Goal: Feedback & Contribution: Contribute content

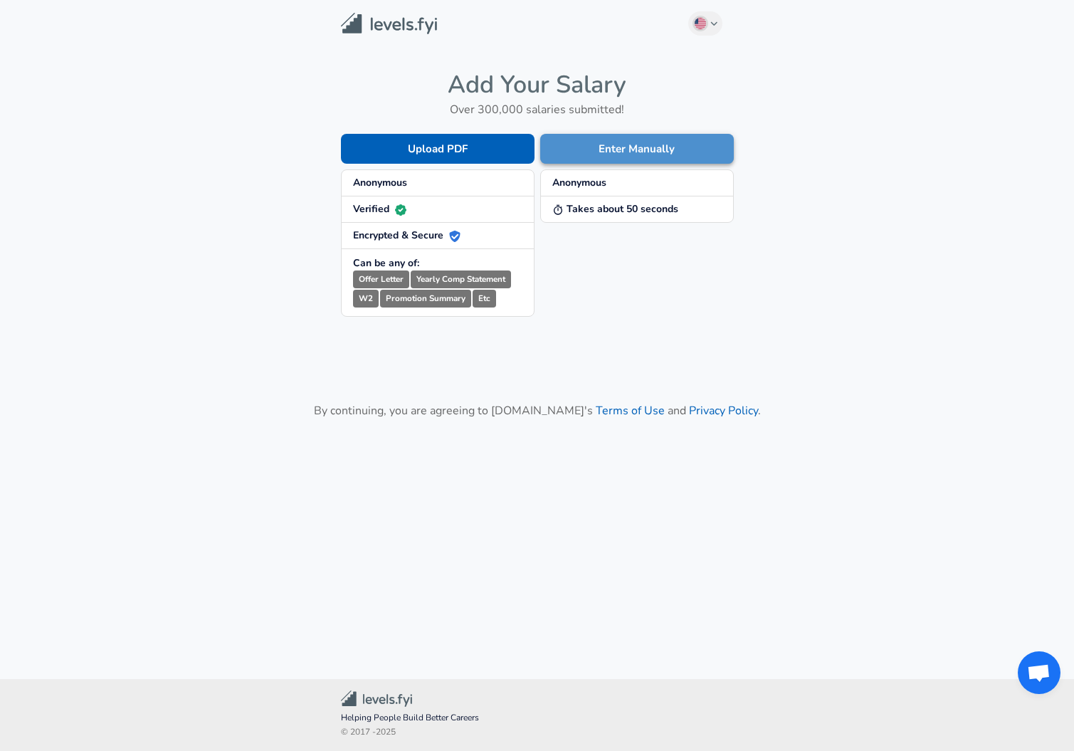
click at [591, 147] on button "Enter Manually" at bounding box center [637, 149] width 194 height 30
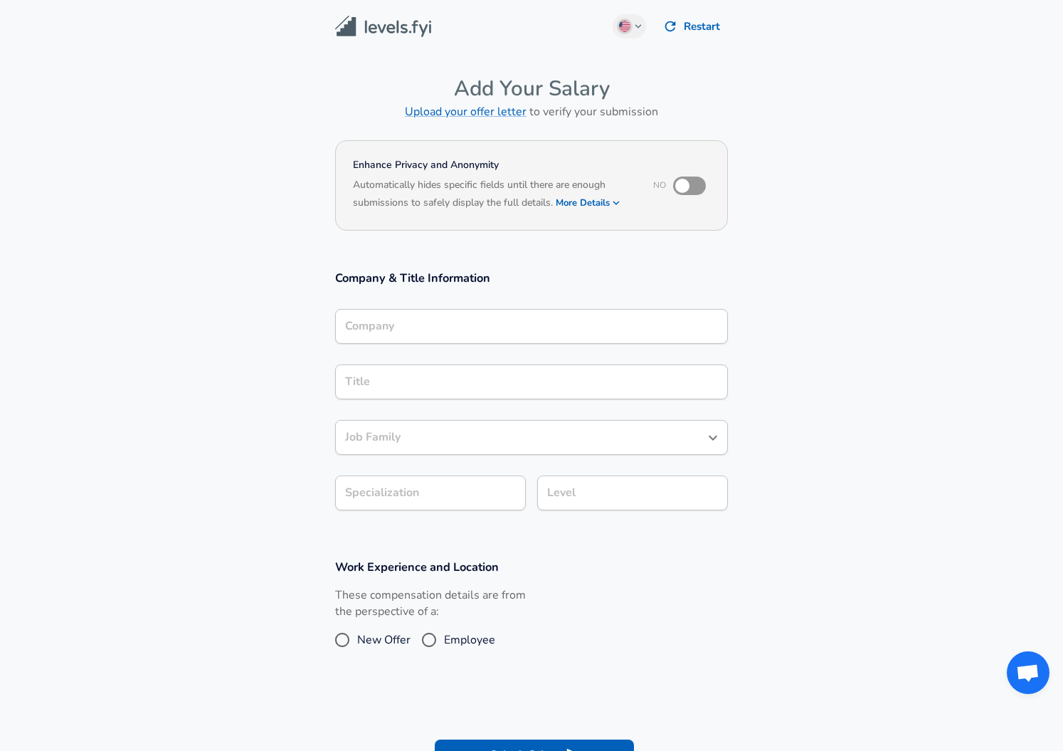
scroll to position [14, 0]
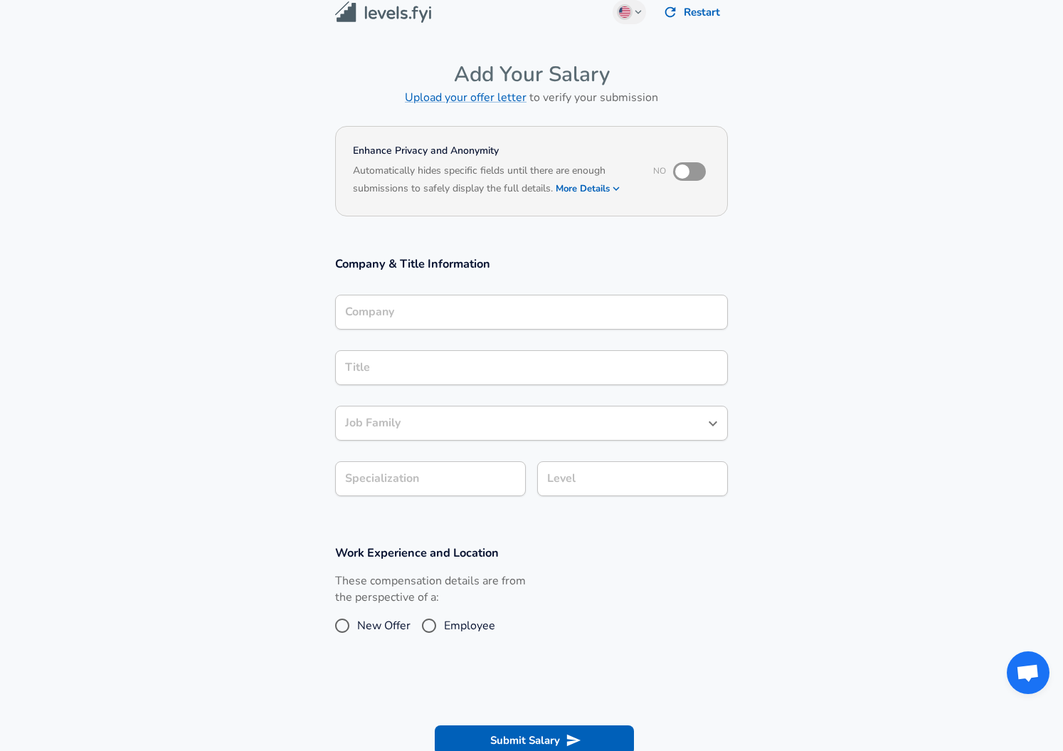
click at [436, 321] on input "Company" at bounding box center [532, 312] width 380 height 22
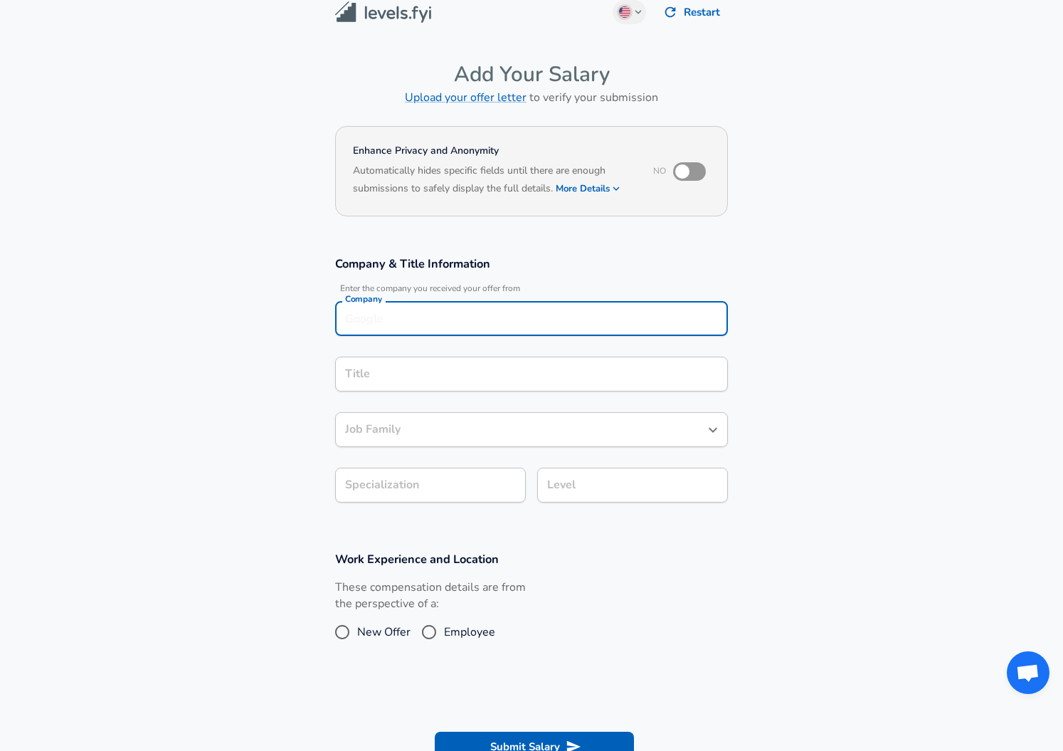
type input "d"
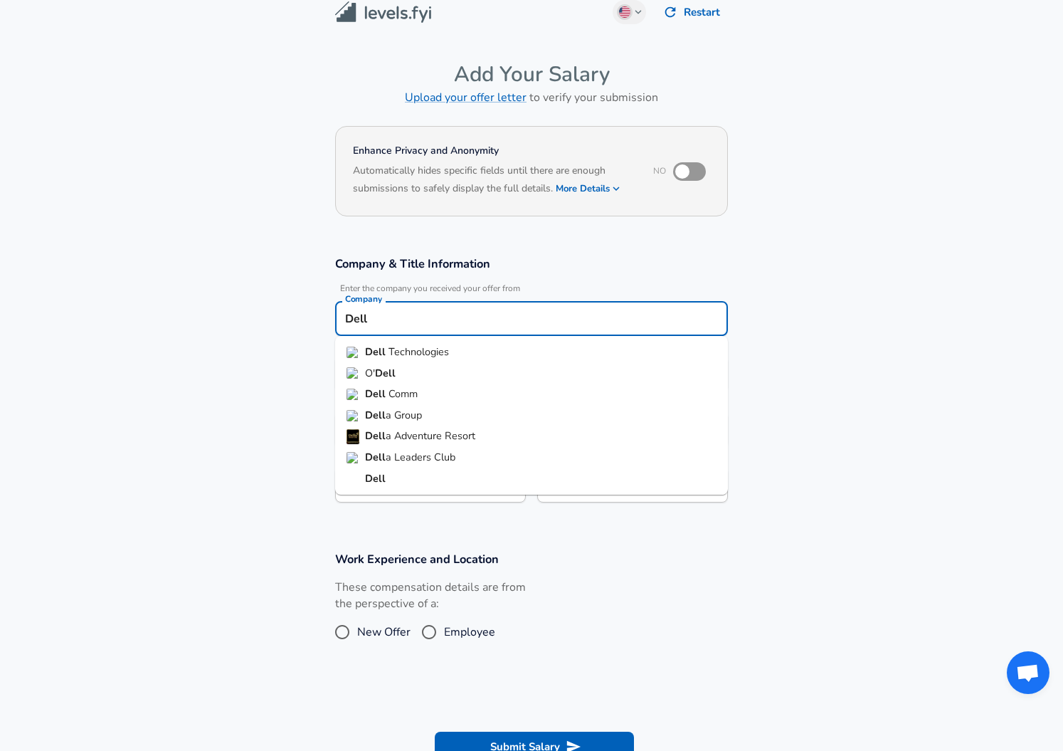
click at [436, 352] on span "Technologies" at bounding box center [419, 352] width 61 height 14
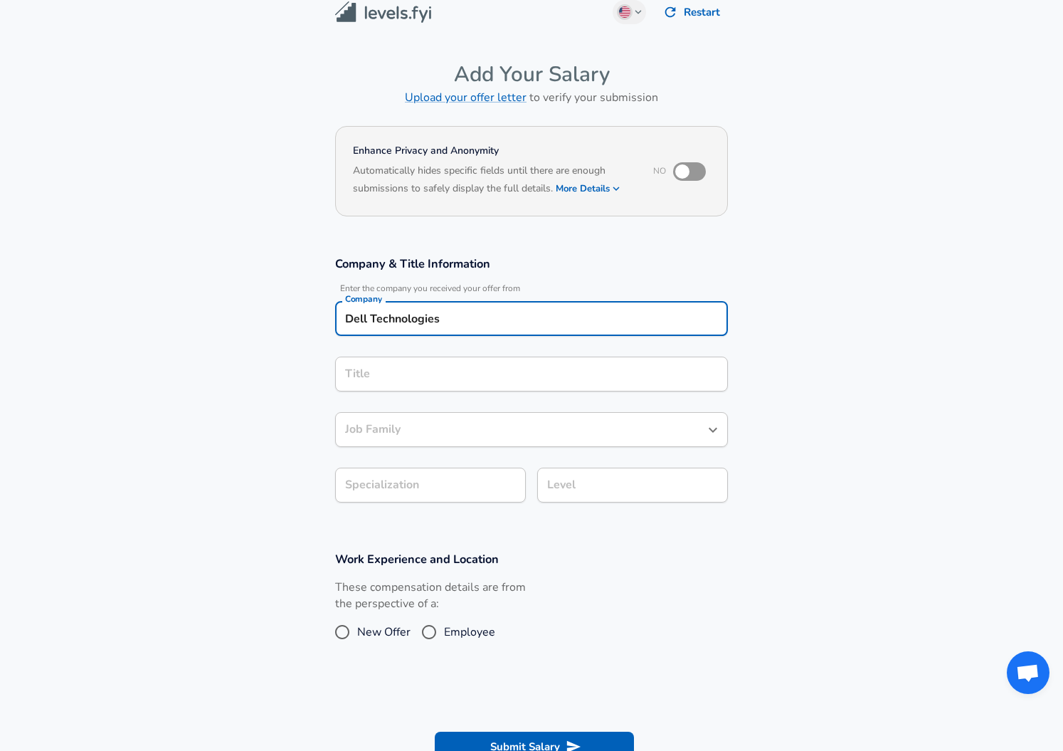
type input "Dell Technologies"
click at [431, 371] on input "Title" at bounding box center [532, 374] width 380 height 22
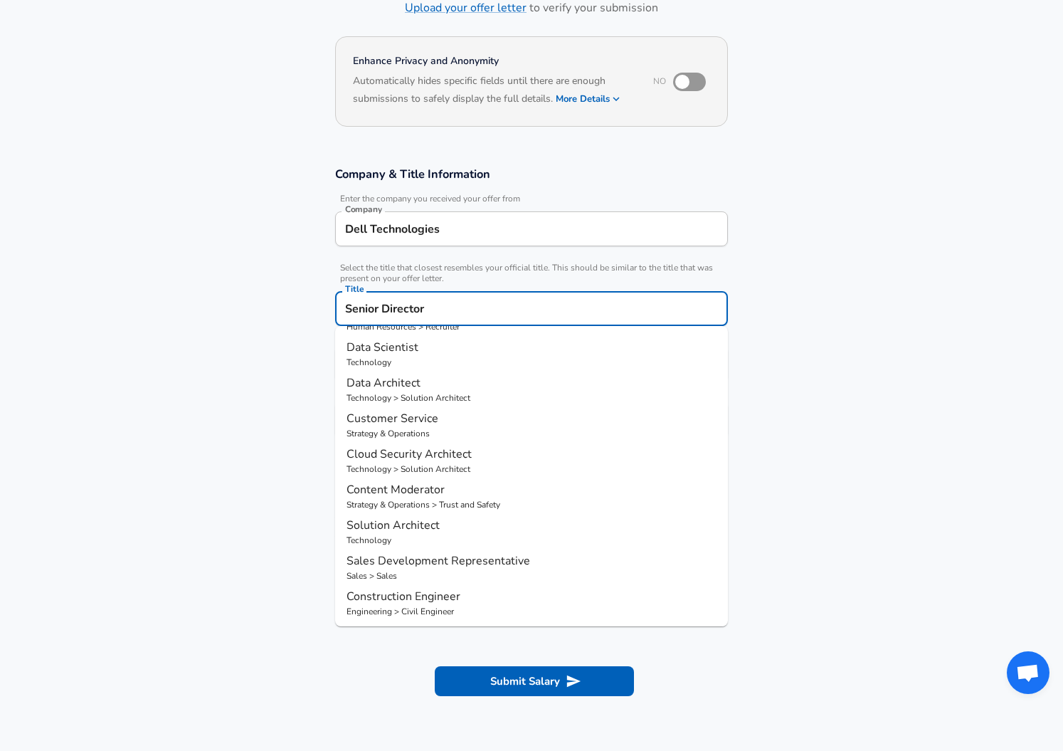
scroll to position [43, 0]
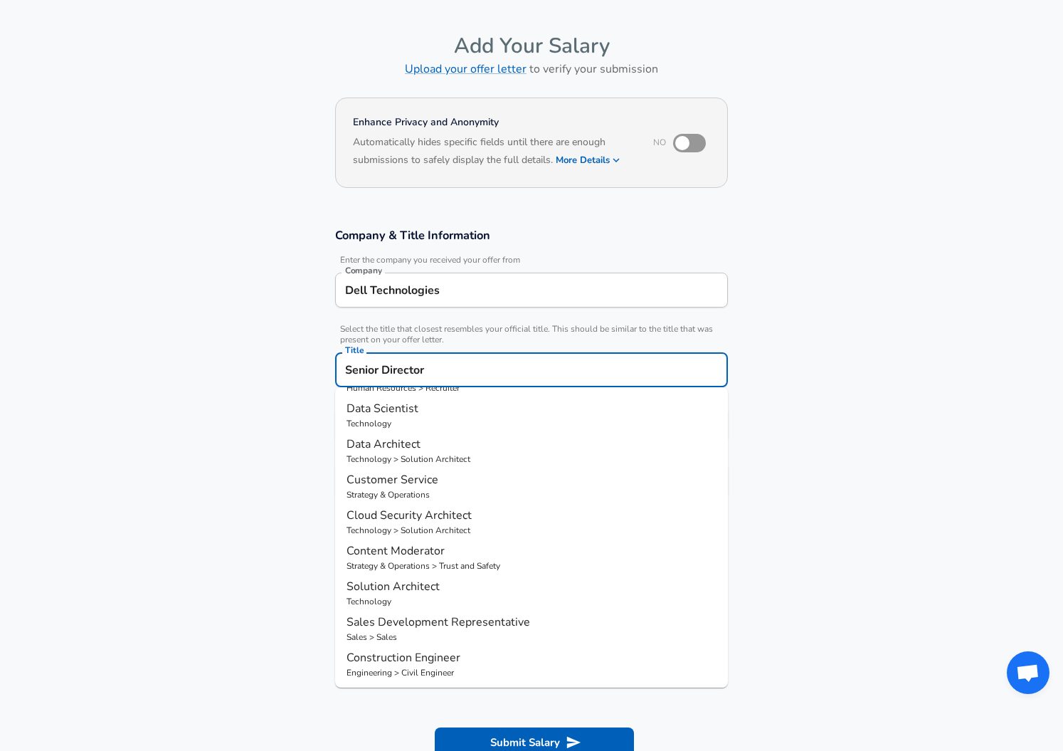
type input "Senior Director"
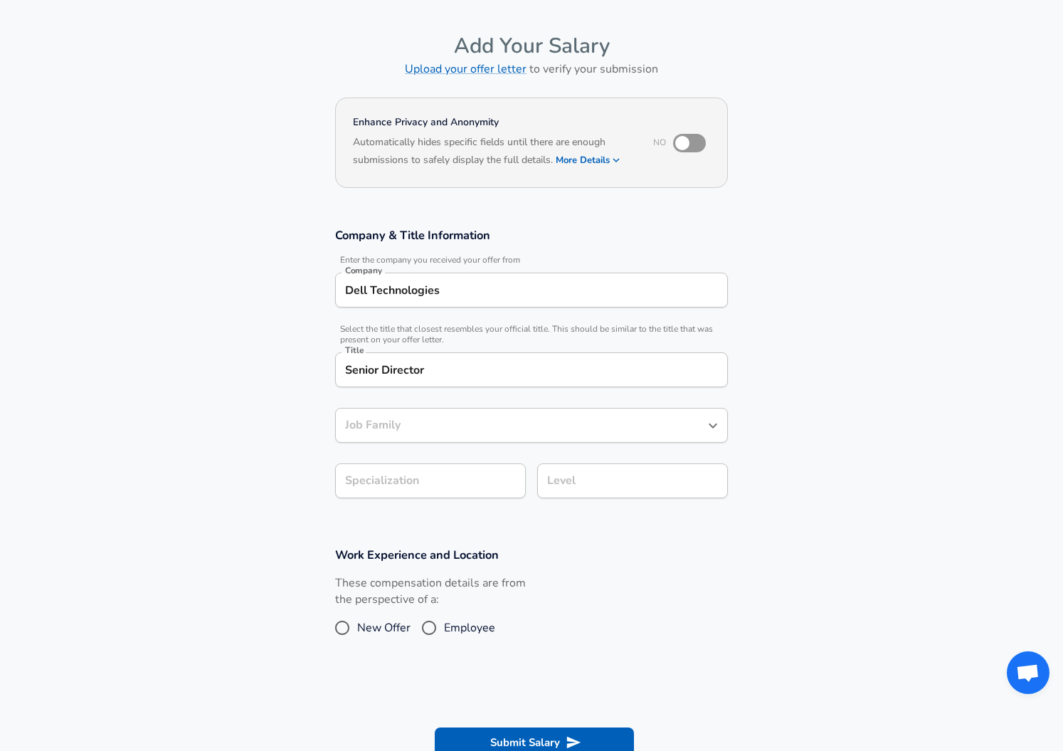
click at [258, 430] on section "Company & Title Information Enter the company you received your offer from Comp…" at bounding box center [531, 371] width 1063 height 320
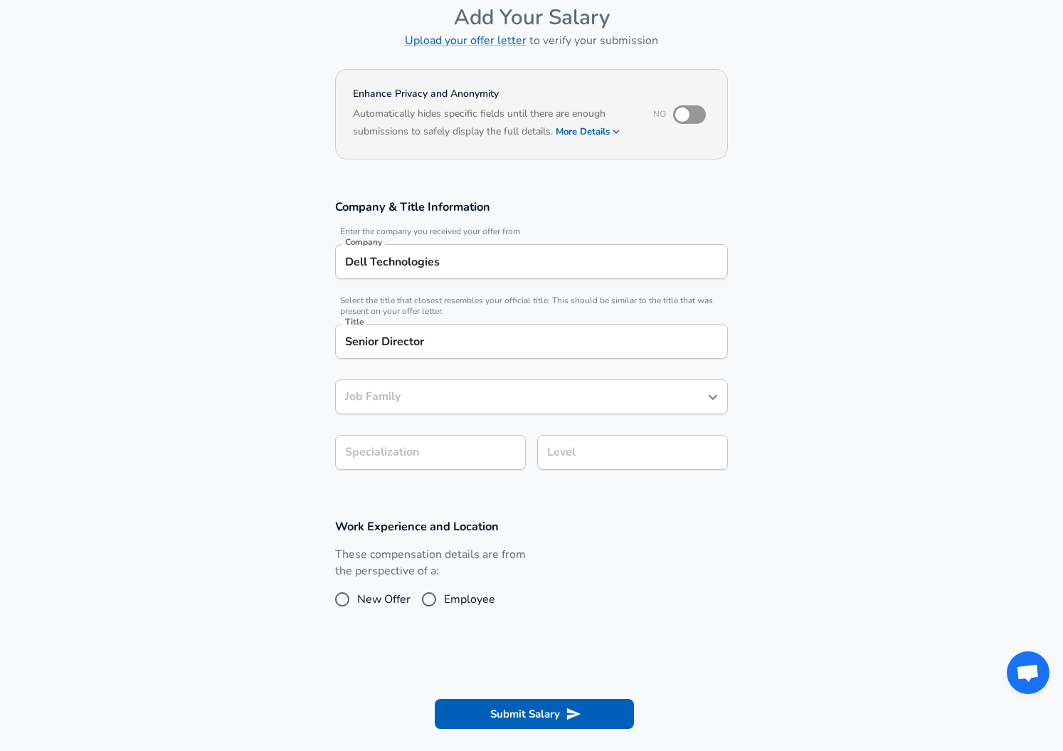
click at [422, 408] on input "Job Family" at bounding box center [521, 397] width 359 height 22
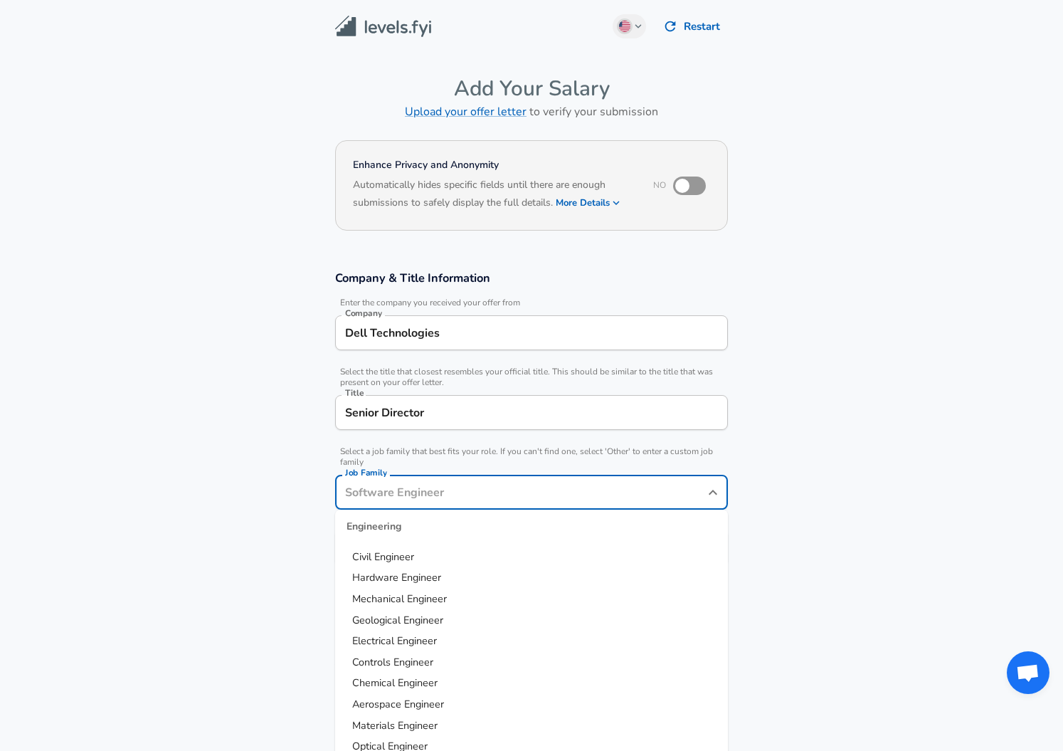
scroll to position [236, 0]
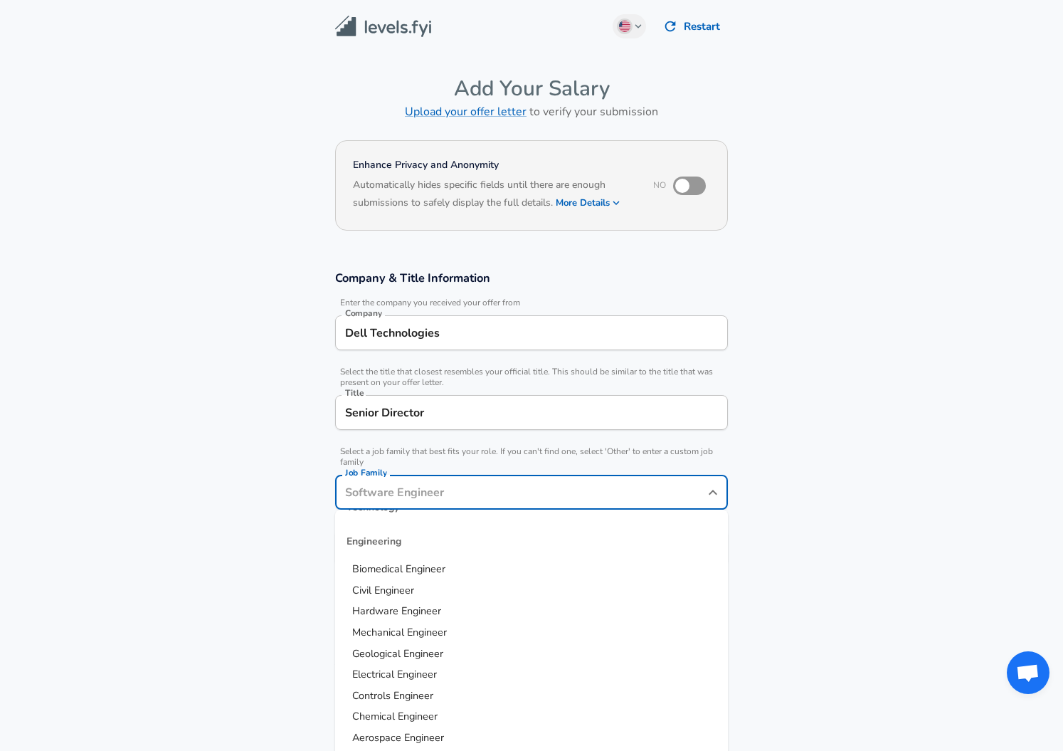
drag, startPoint x: 427, startPoint y: 633, endPoint x: 433, endPoint y: 616, distance: 17.3
click at [433, 616] on ul "Biomedical Engineer Civil Engineer Hardware Engineer Mechanical Engineer Geolog…" at bounding box center [531, 696] width 393 height 274
click at [434, 614] on span "Hardware Engineer" at bounding box center [396, 611] width 89 height 14
type input "Hardware Engineer"
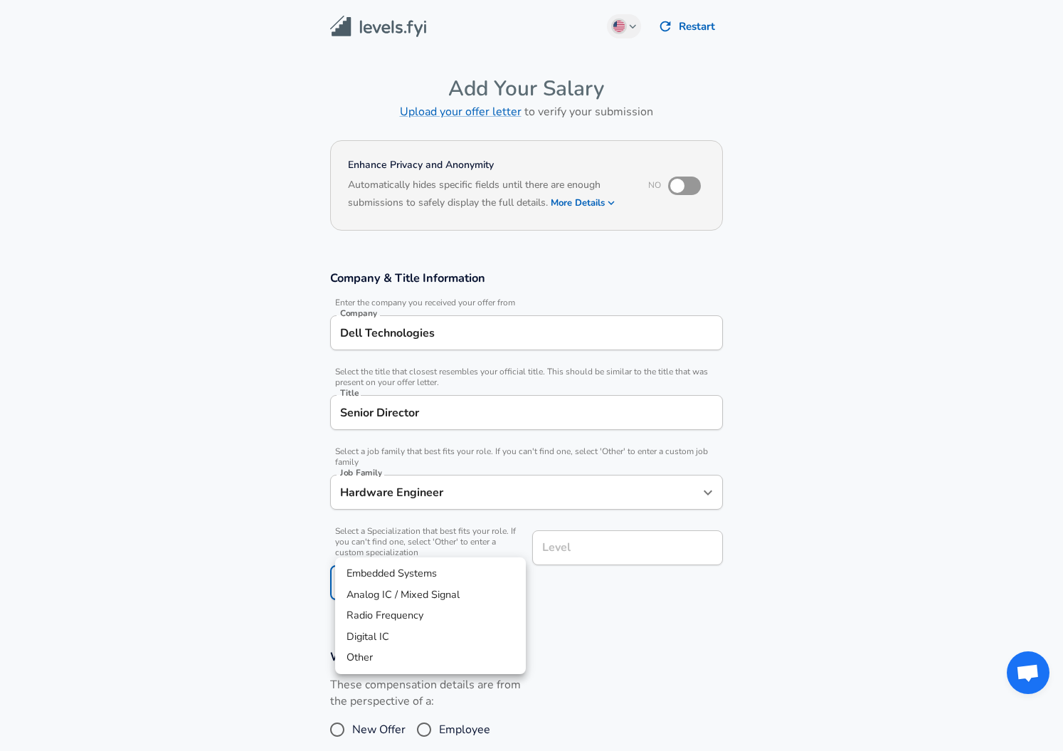
scroll to position [43, 0]
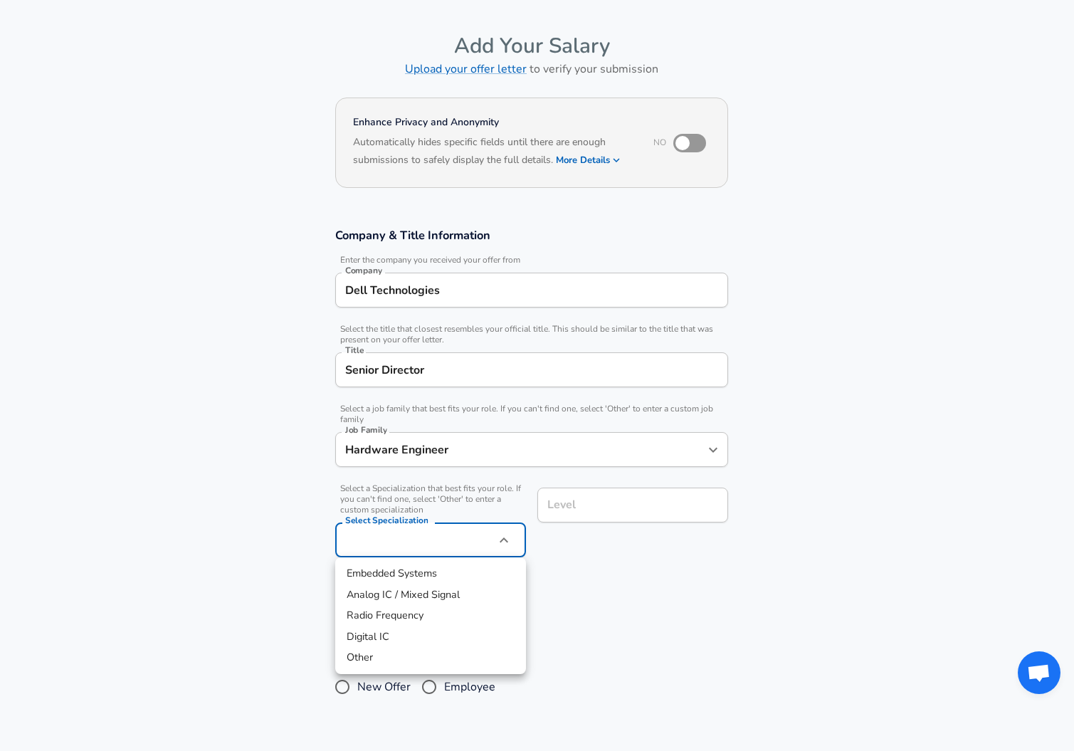
click at [447, 544] on body "English ([GEOGRAPHIC_DATA]) Change Restart Add Your Salary Upload your offer le…" at bounding box center [537, 332] width 1074 height 751
click at [467, 510] on div at bounding box center [537, 375] width 1074 height 751
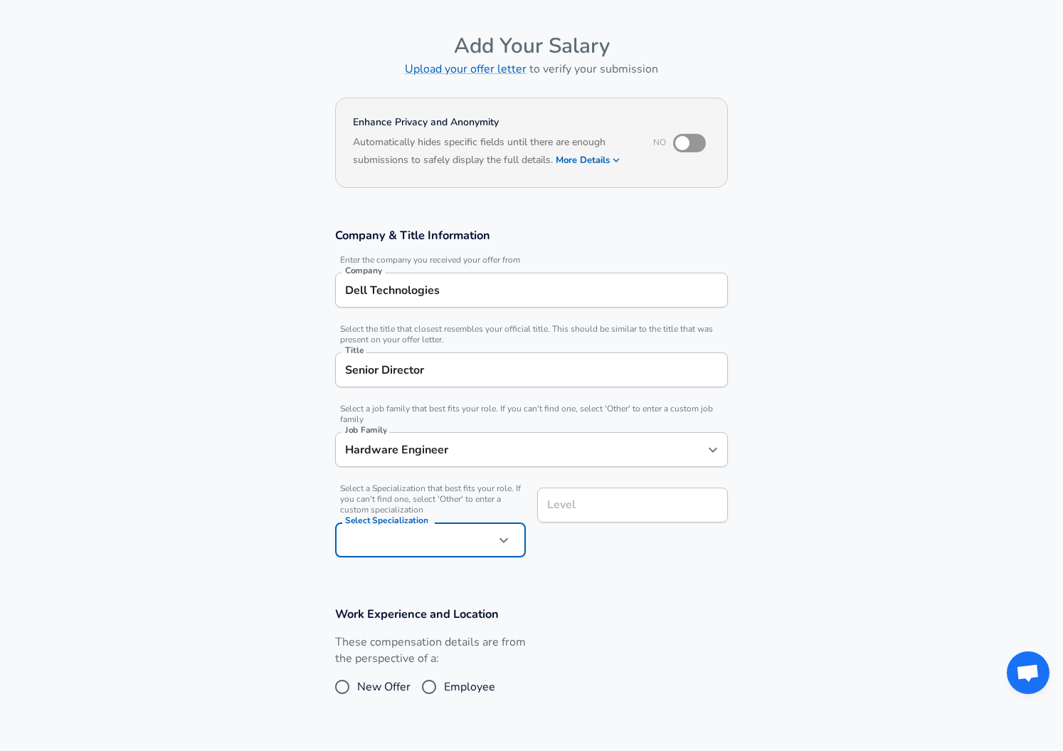
click at [577, 503] on input "Level" at bounding box center [633, 505] width 178 height 22
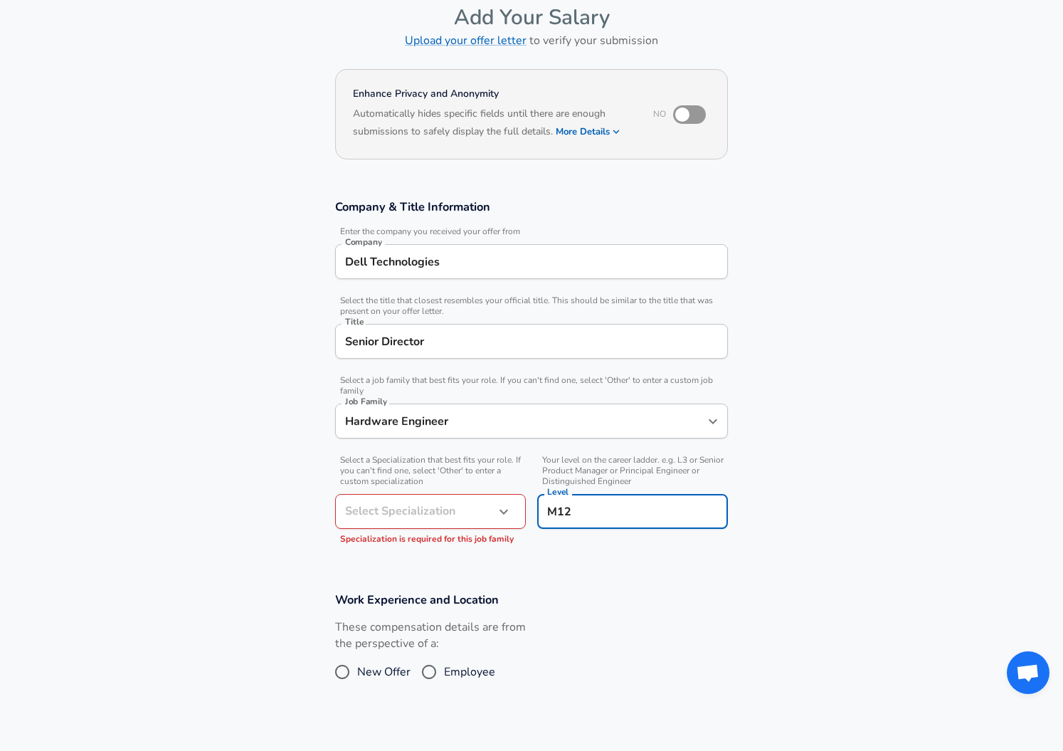
drag, startPoint x: 572, startPoint y: 515, endPoint x: 562, endPoint y: 509, distance: 11.8
click at [562, 509] on input "M12" at bounding box center [633, 511] width 178 height 22
type input "M11"
click at [589, 598] on h3 "Work Experience and Location" at bounding box center [531, 599] width 393 height 16
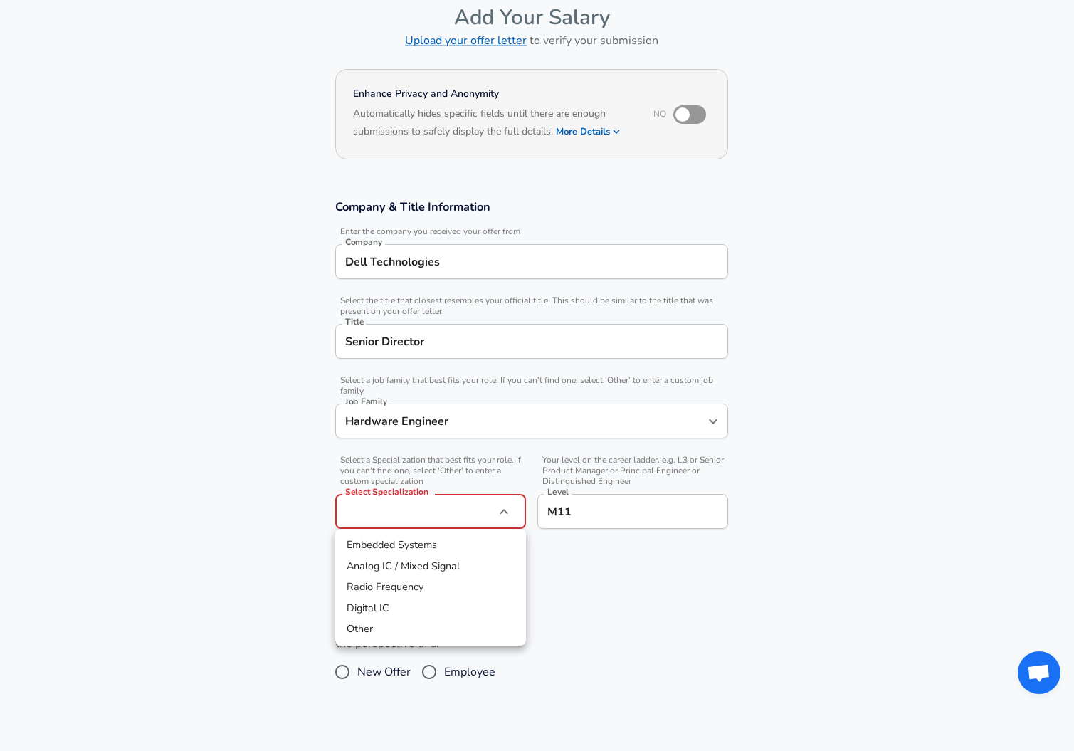
click at [436, 507] on body "English ([GEOGRAPHIC_DATA]) Change Restart Add Your Salary Upload your offer le…" at bounding box center [537, 304] width 1074 height 751
click at [391, 629] on li "Other" at bounding box center [430, 629] width 191 height 21
type input "Other"
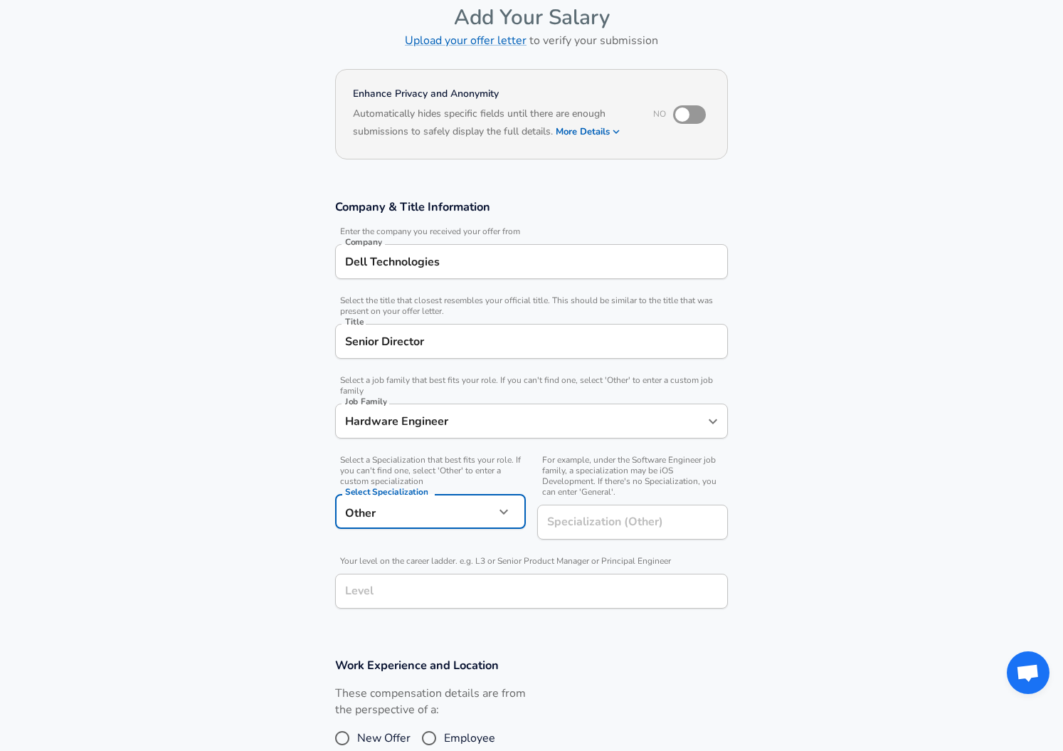
click at [475, 334] on input "Senior Director" at bounding box center [532, 341] width 380 height 22
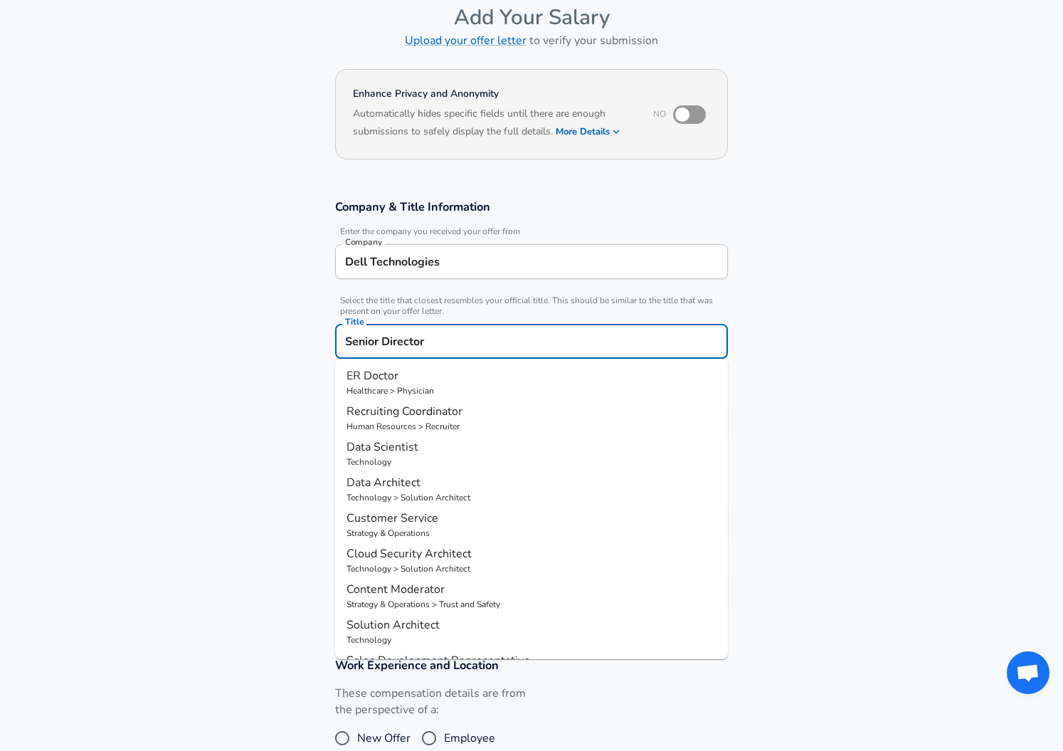
click at [215, 357] on section "Company & Title Information Enter the company you received your offer from Comp…" at bounding box center [531, 411] width 1063 height 458
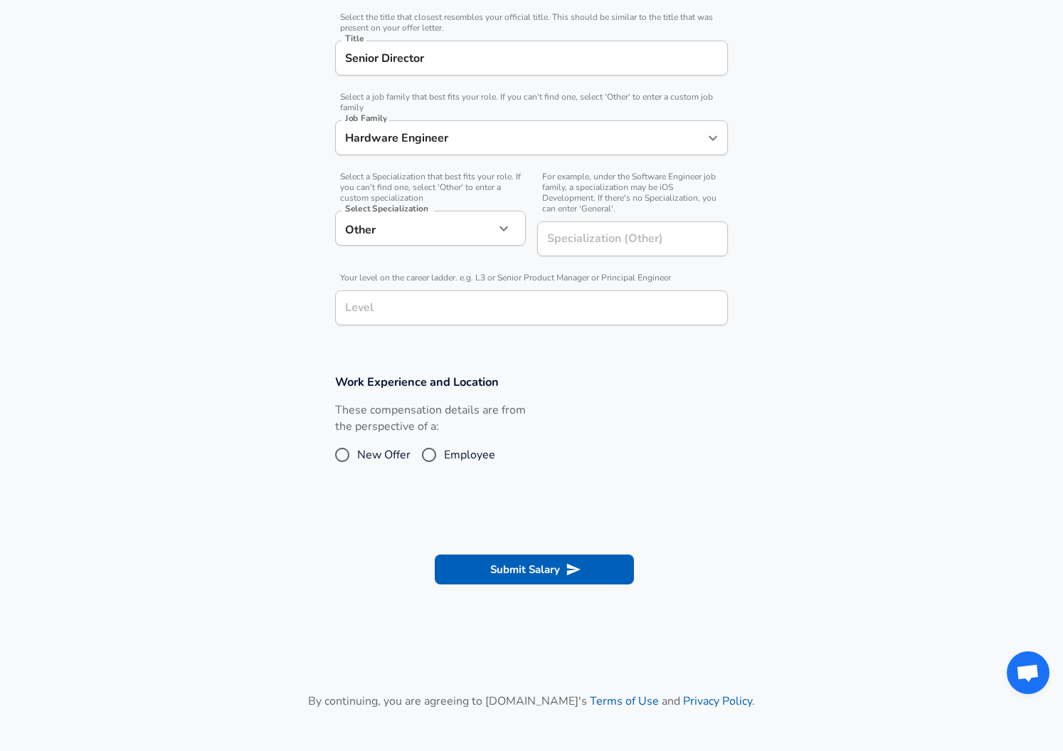
scroll to position [356, 0]
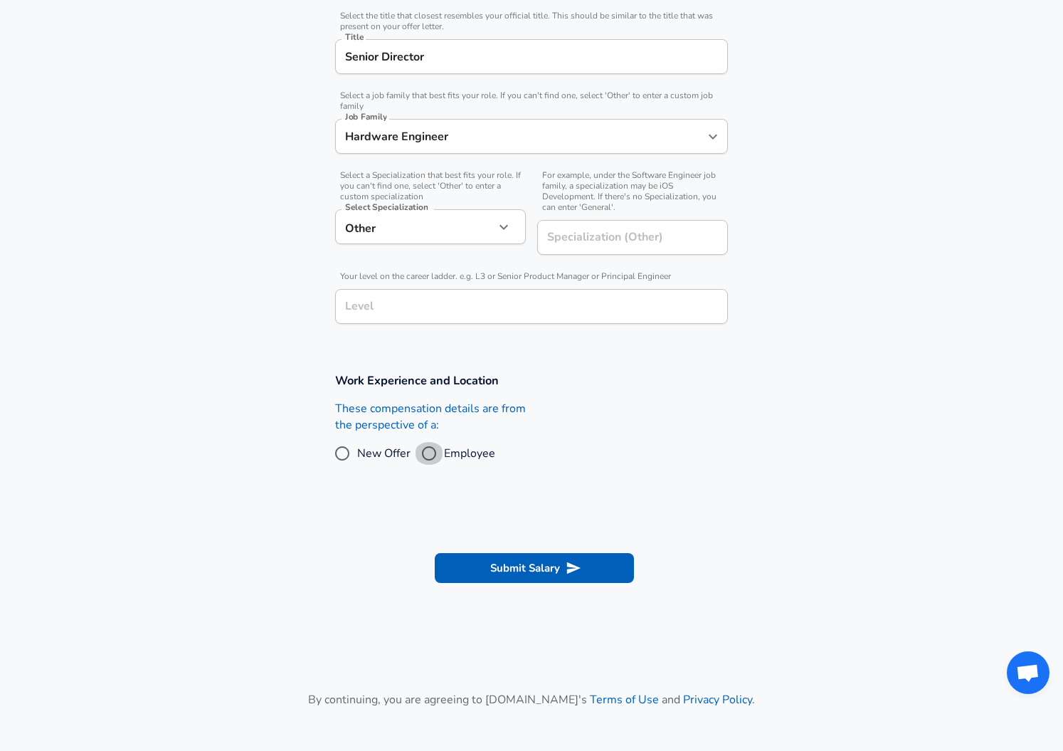
click at [426, 456] on input "Employee" at bounding box center [429, 453] width 30 height 23
radio input "true"
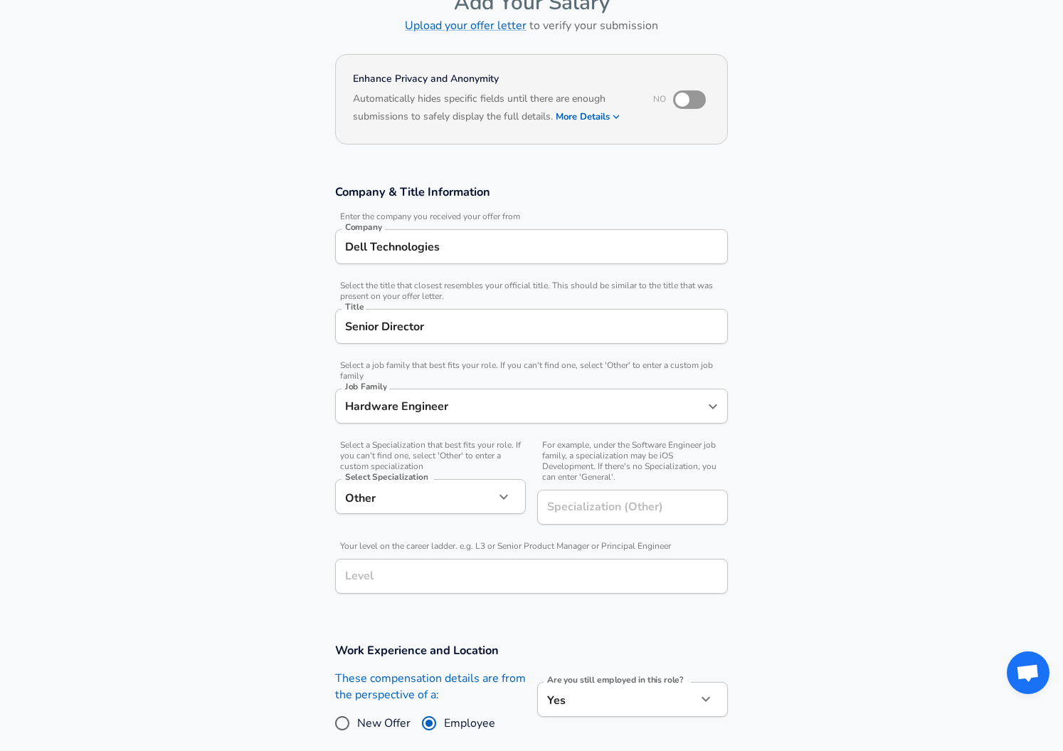
scroll to position [0, 0]
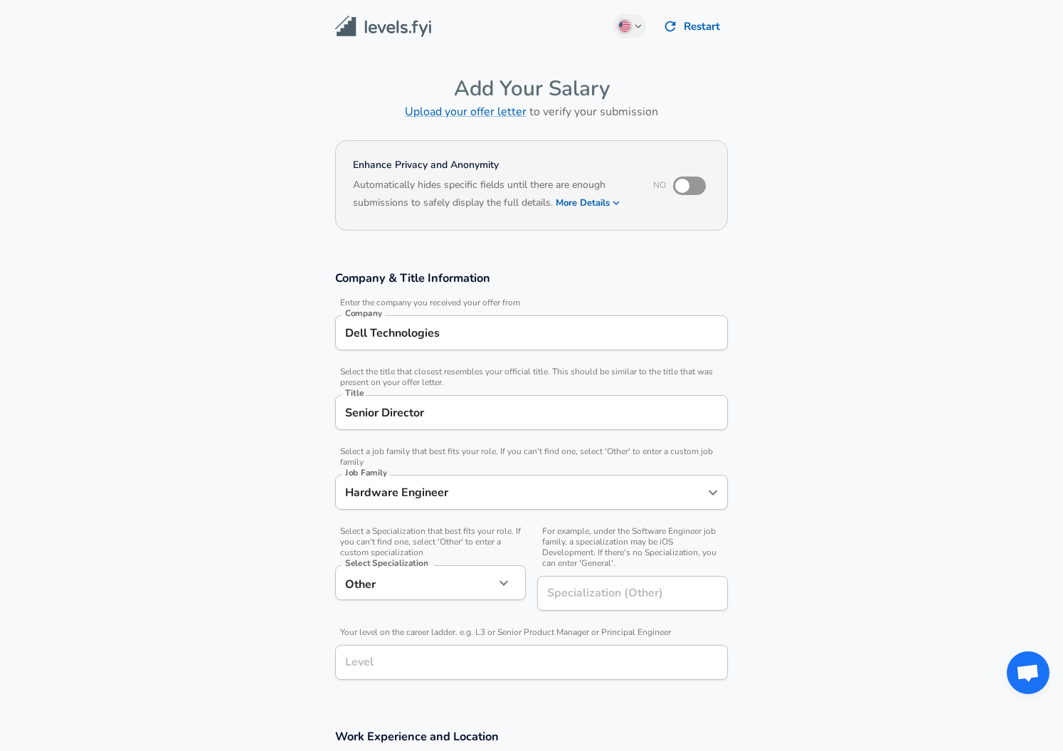
click at [398, 32] on img at bounding box center [383, 27] width 96 height 22
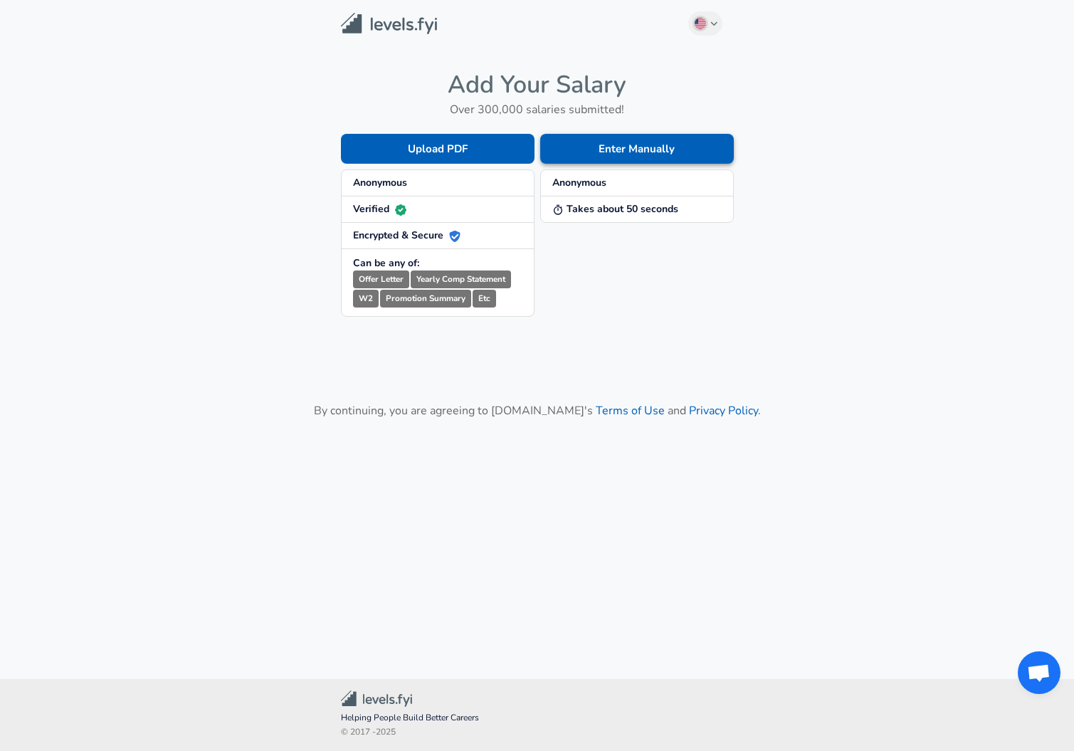
click at [636, 153] on button "Enter Manually" at bounding box center [637, 149] width 194 height 30
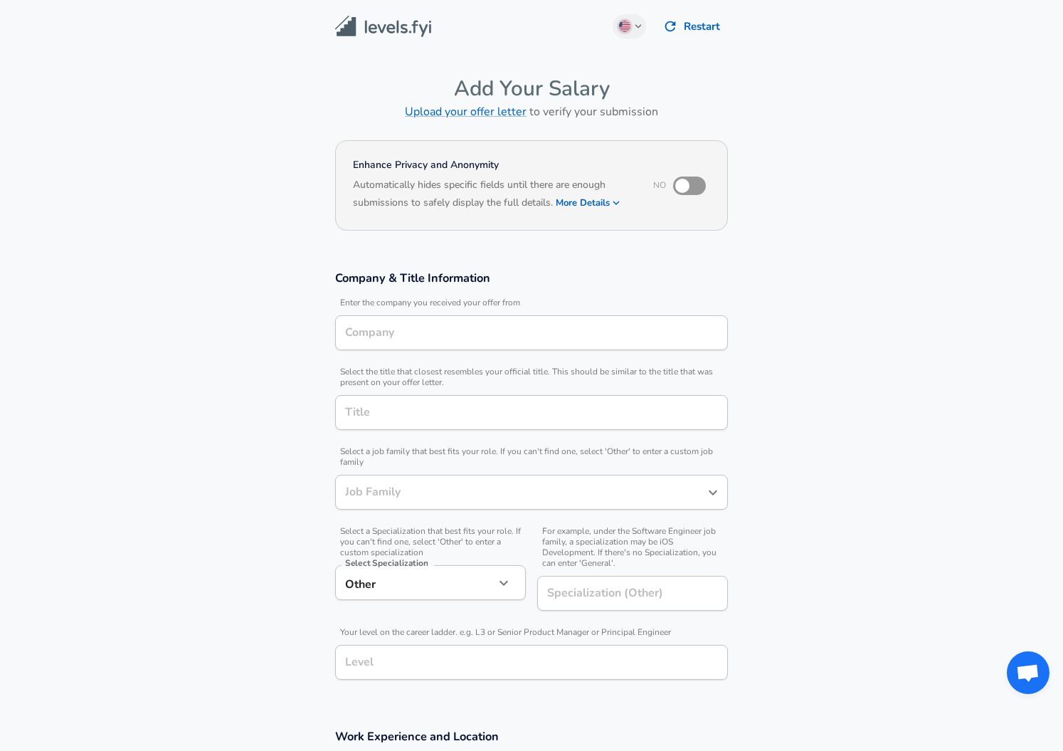
type input "Hardware Engineer"
type input "Dell Technologies"
click at [432, 419] on input "Title" at bounding box center [532, 412] width 380 height 22
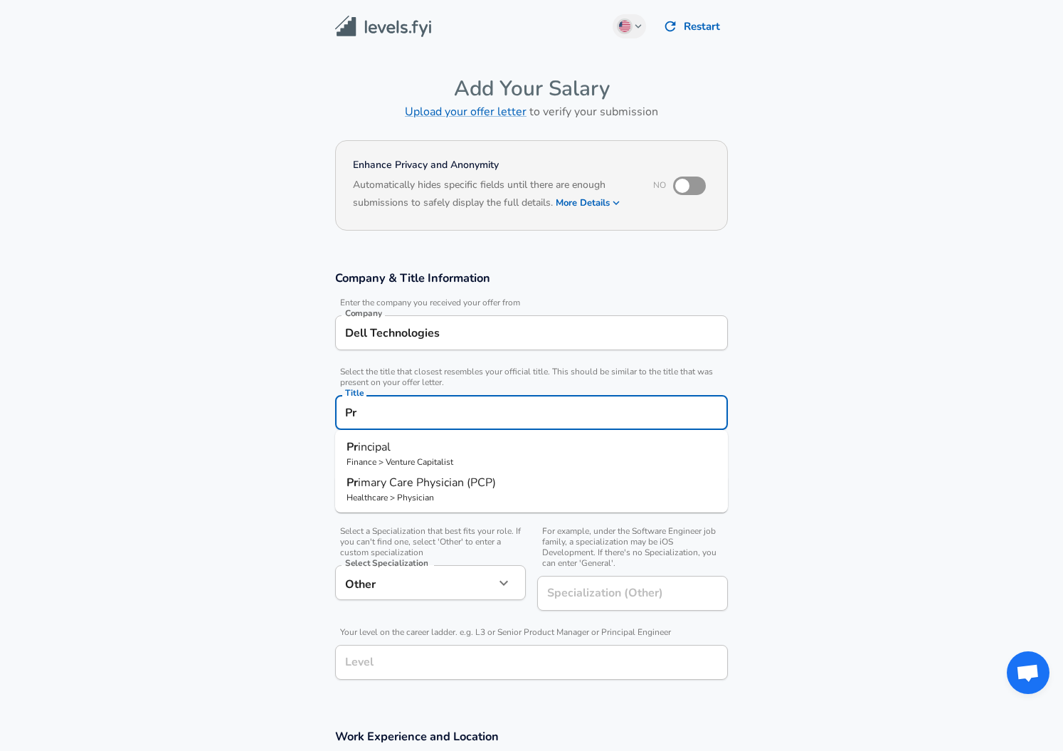
type input "P"
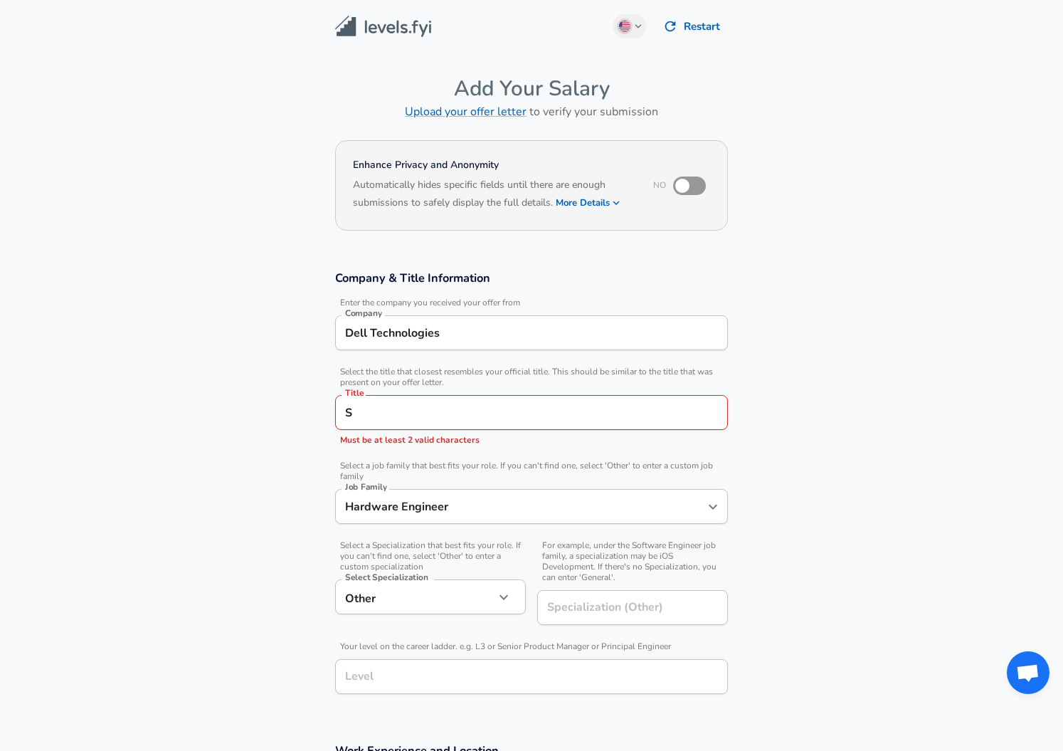
click at [367, 406] on input "S" at bounding box center [532, 412] width 380 height 22
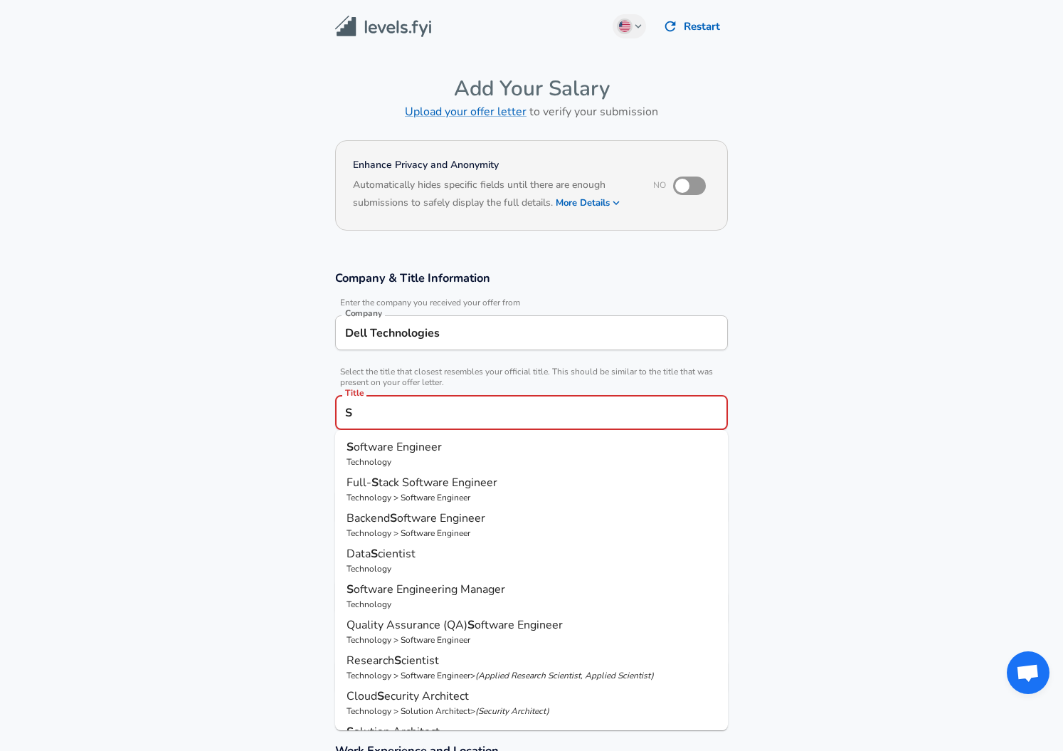
paste input "enior Principal Engineer"
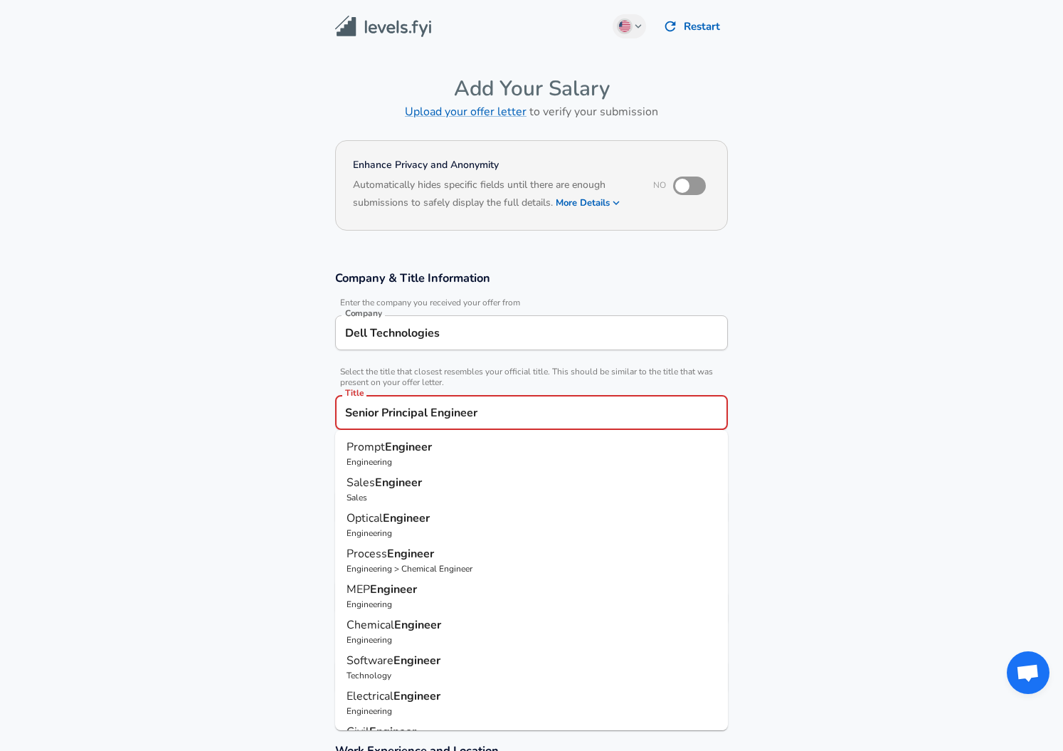
type input "Senior Principal Engineer"
click at [270, 465] on section "Company & Title Information Enter the company you received your offer from Comp…" at bounding box center [531, 489] width 1063 height 473
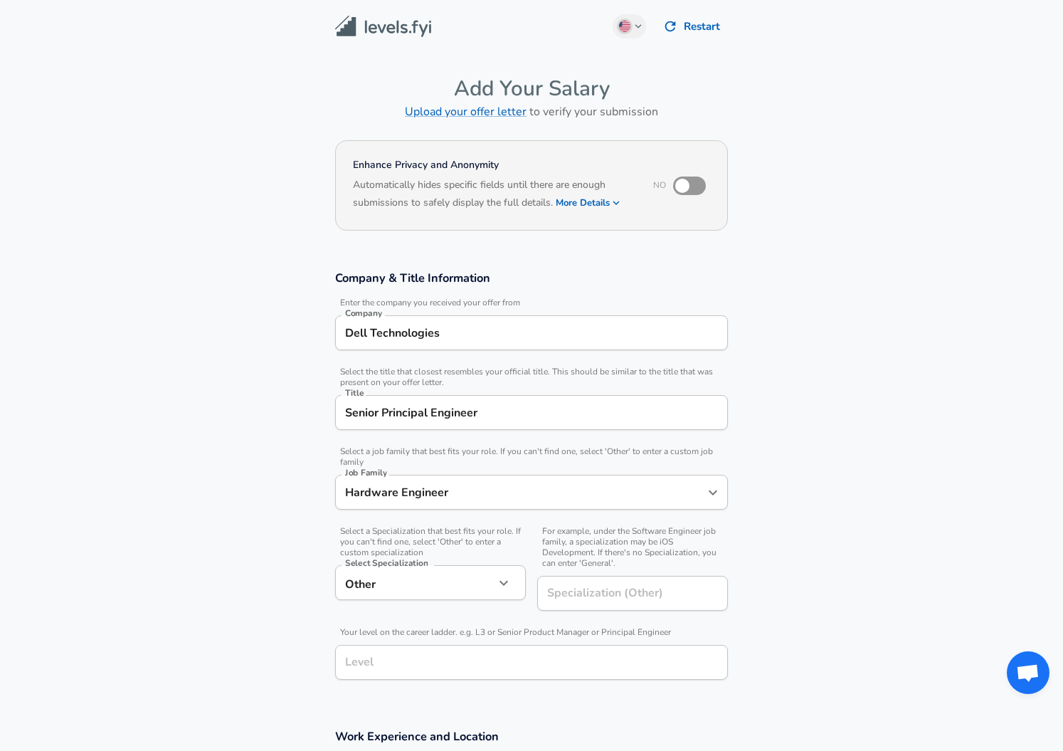
click at [470, 668] on input "Level" at bounding box center [532, 662] width 380 height 22
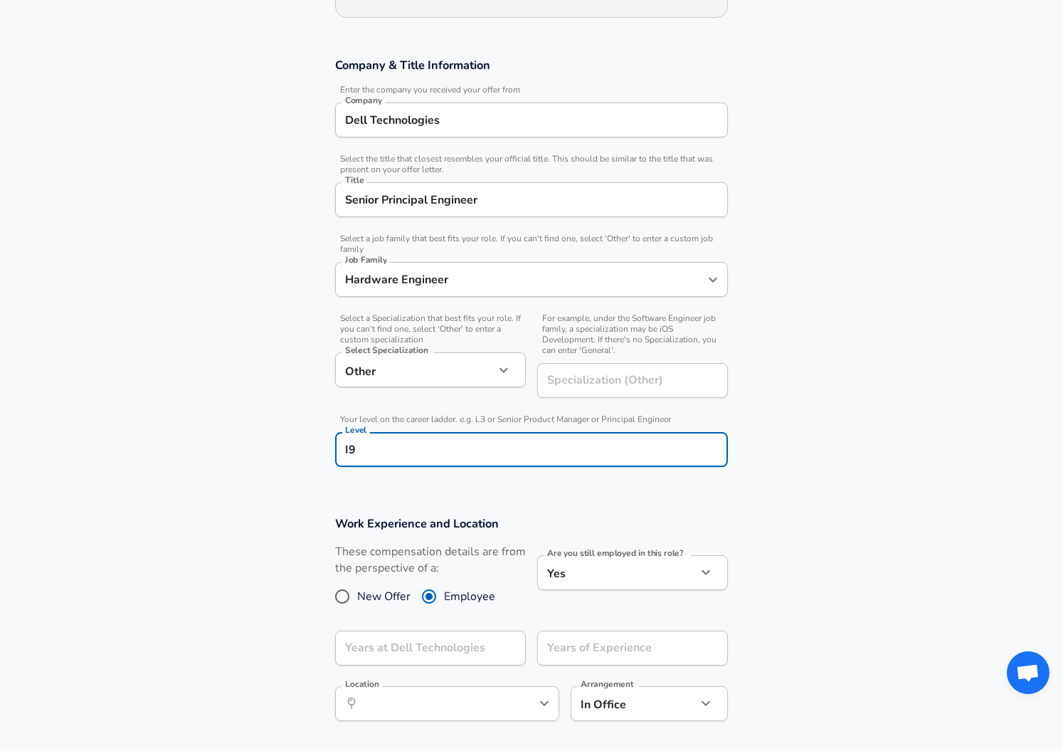
scroll to position [214, 0]
type input "I9"
click at [618, 375] on input "Specialization (Other)" at bounding box center [614, 379] width 154 height 35
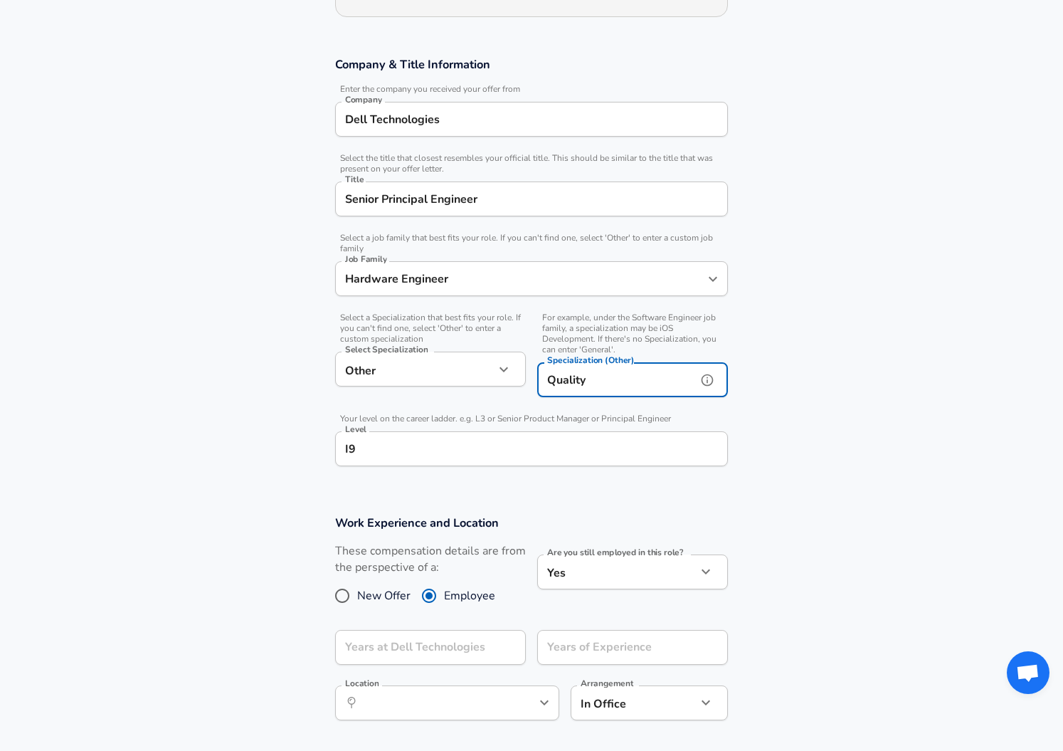
type input "Quality"
click at [858, 369] on section "Company & Title Information Enter the company you received your offer from Comp…" at bounding box center [531, 269] width 1063 height 458
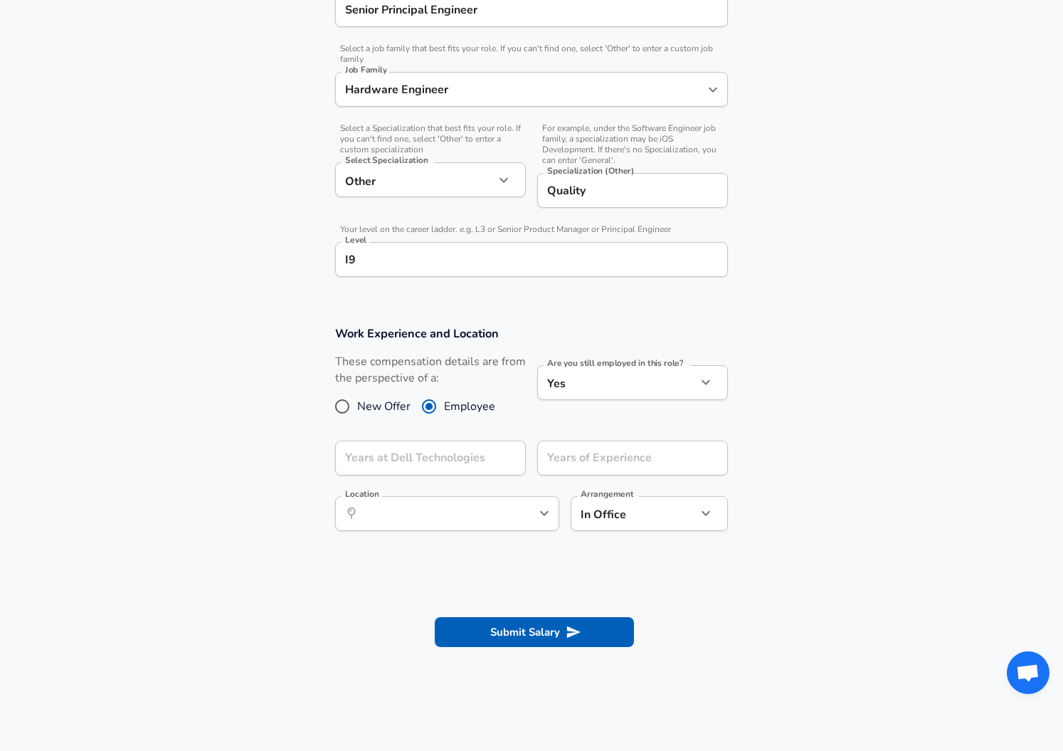
scroll to position [427, 0]
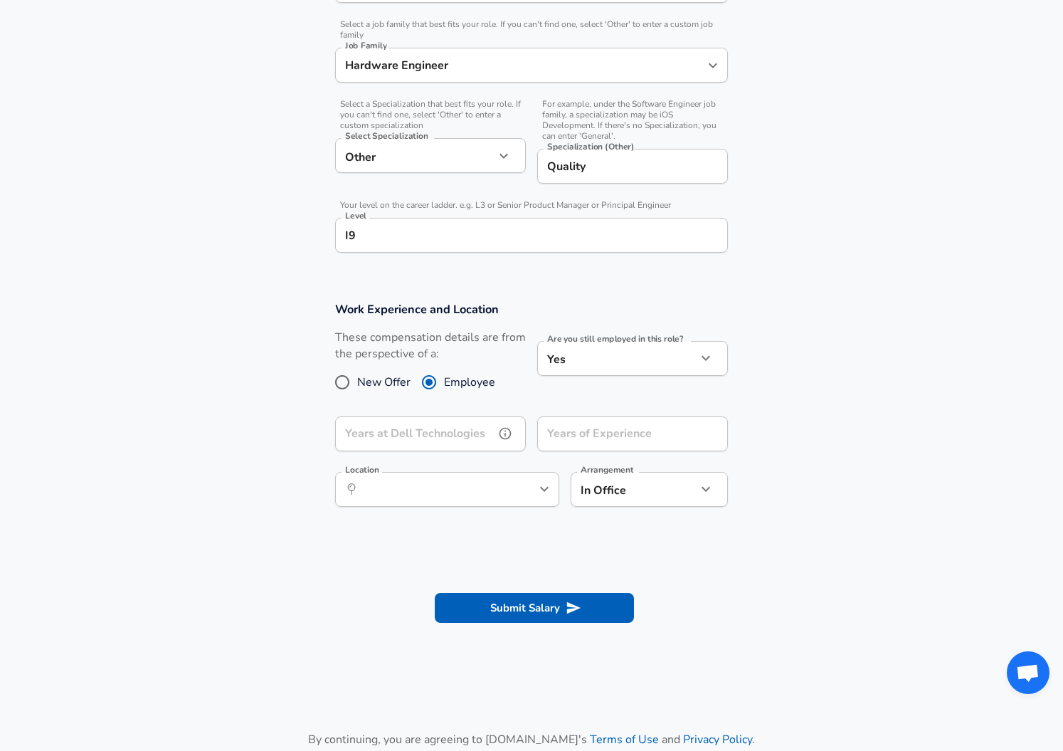
click at [401, 436] on input "Years at Dell Technologies" at bounding box center [414, 433] width 159 height 35
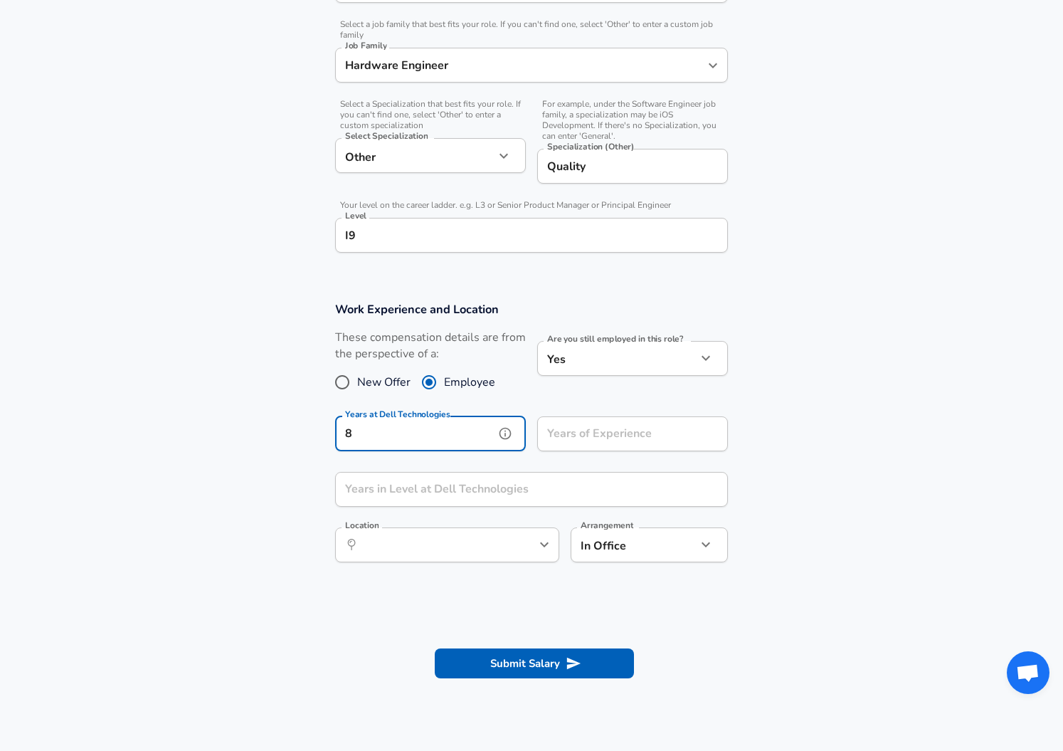
type input "8"
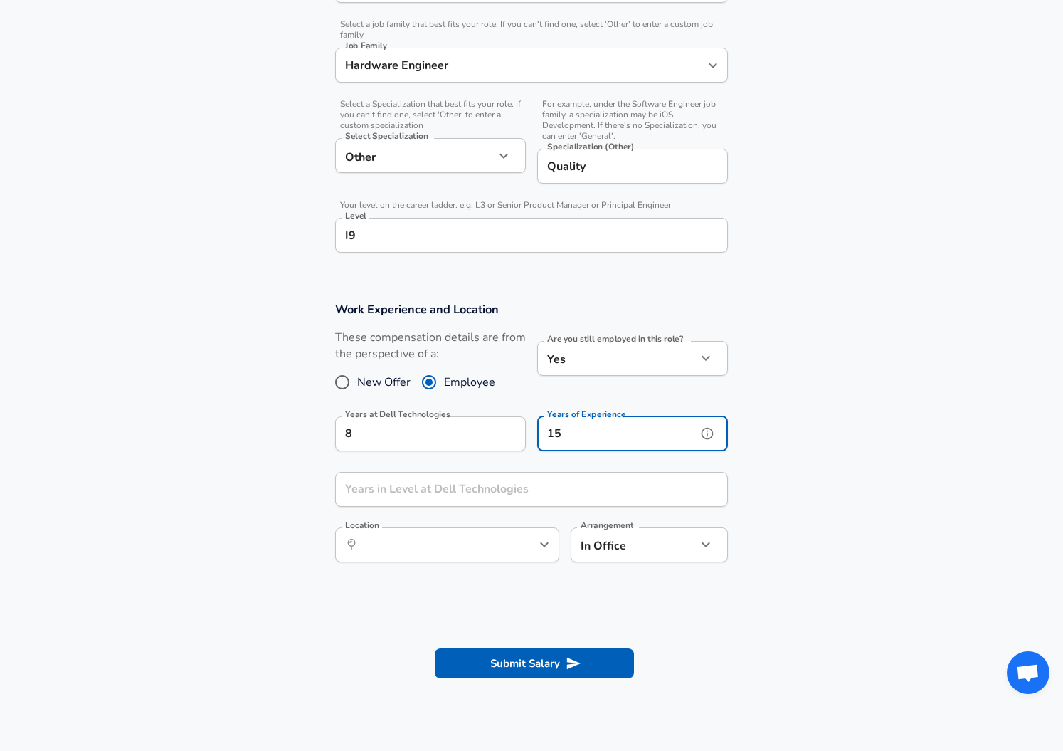
type input "15"
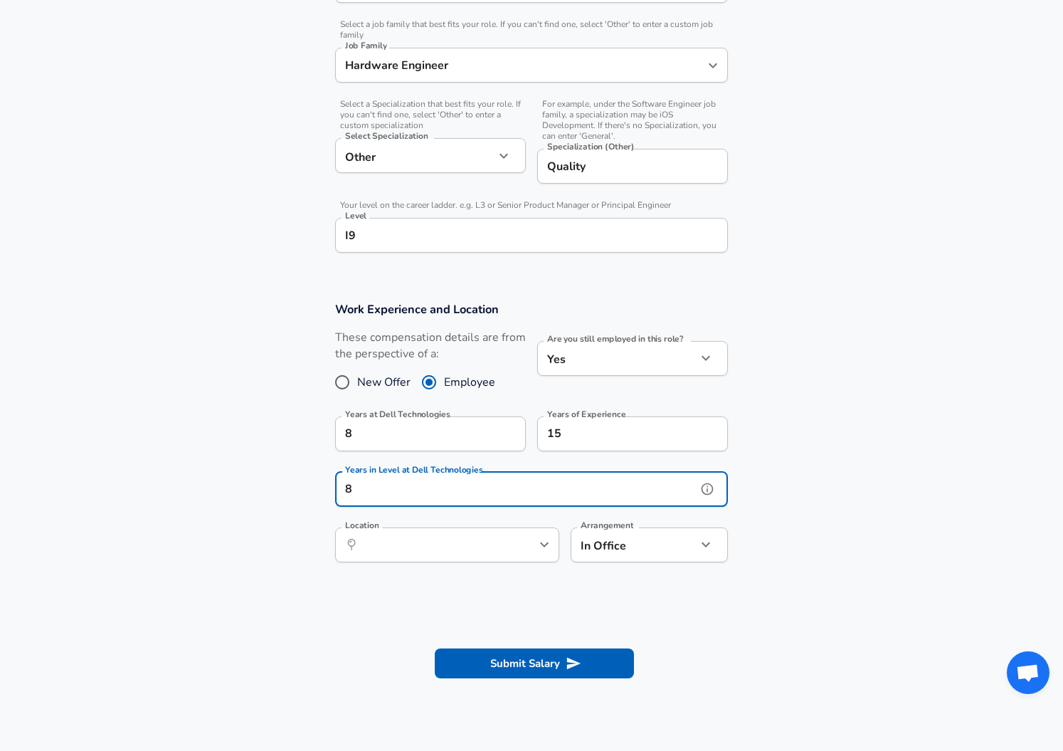
type input "8"
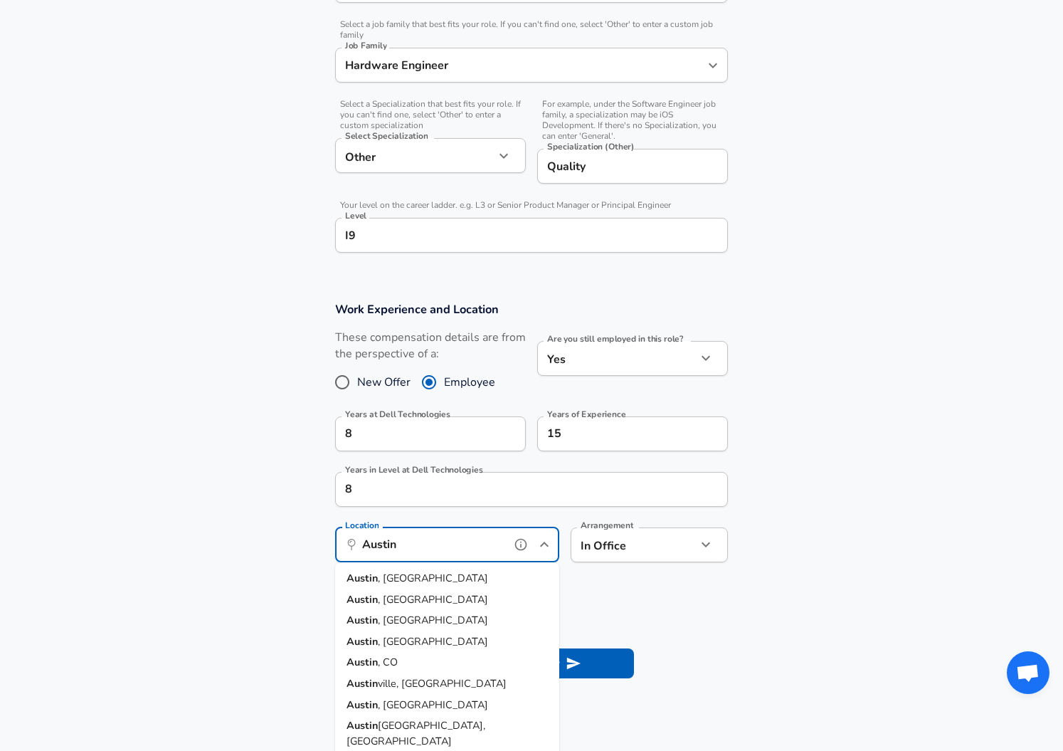
click at [427, 574] on li "[GEOGRAPHIC_DATA] , [GEOGRAPHIC_DATA]" at bounding box center [447, 578] width 224 height 21
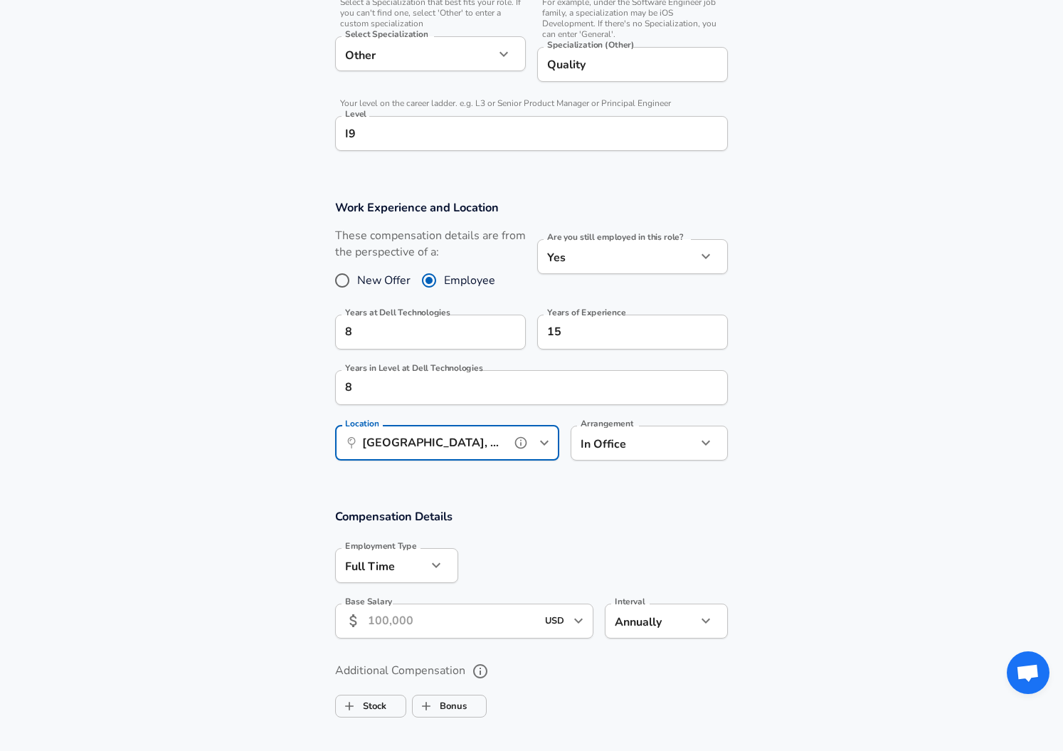
scroll to position [641, 0]
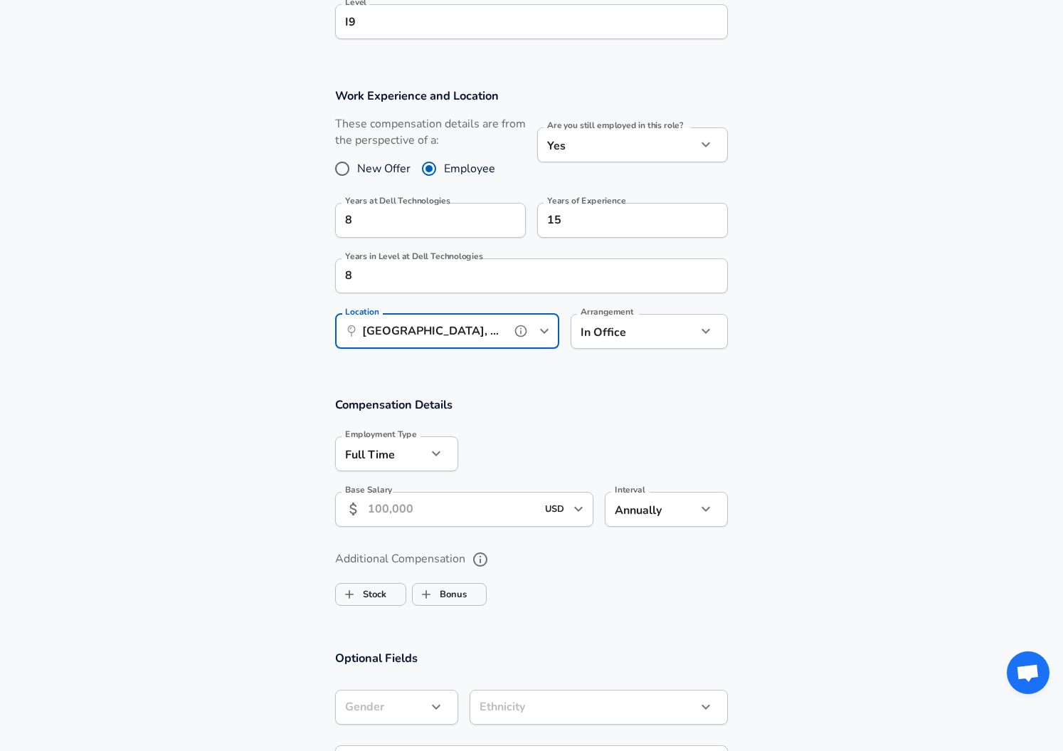
type input "[GEOGRAPHIC_DATA], [GEOGRAPHIC_DATA]"
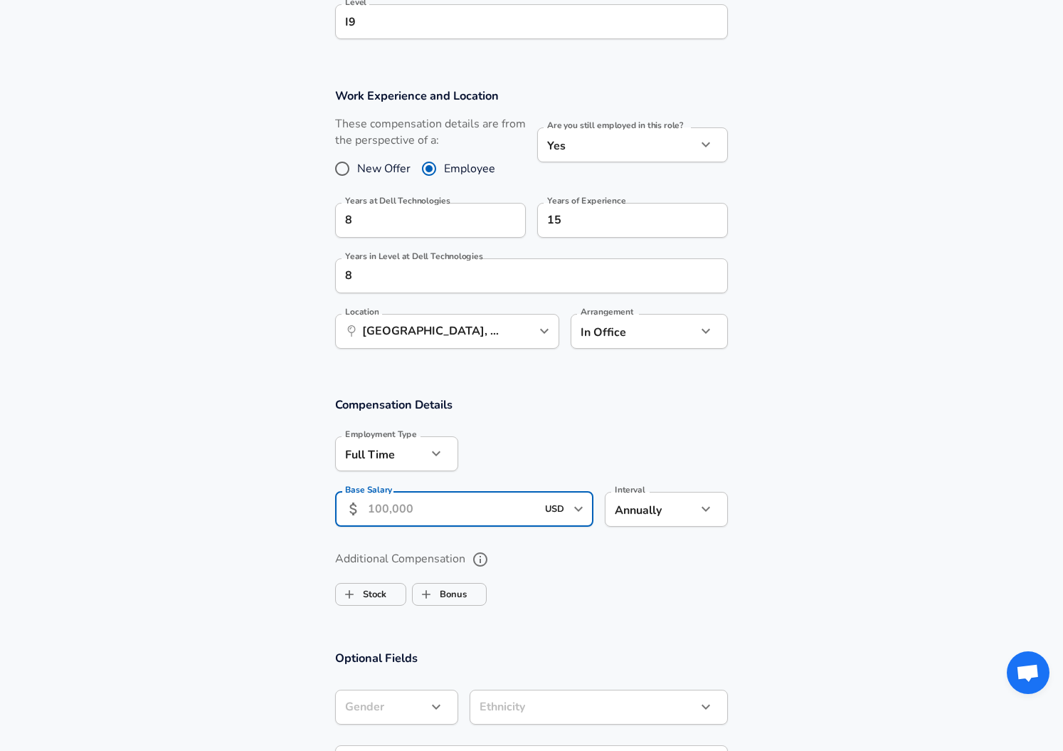
click at [419, 512] on input "Base Salary" at bounding box center [452, 509] width 169 height 35
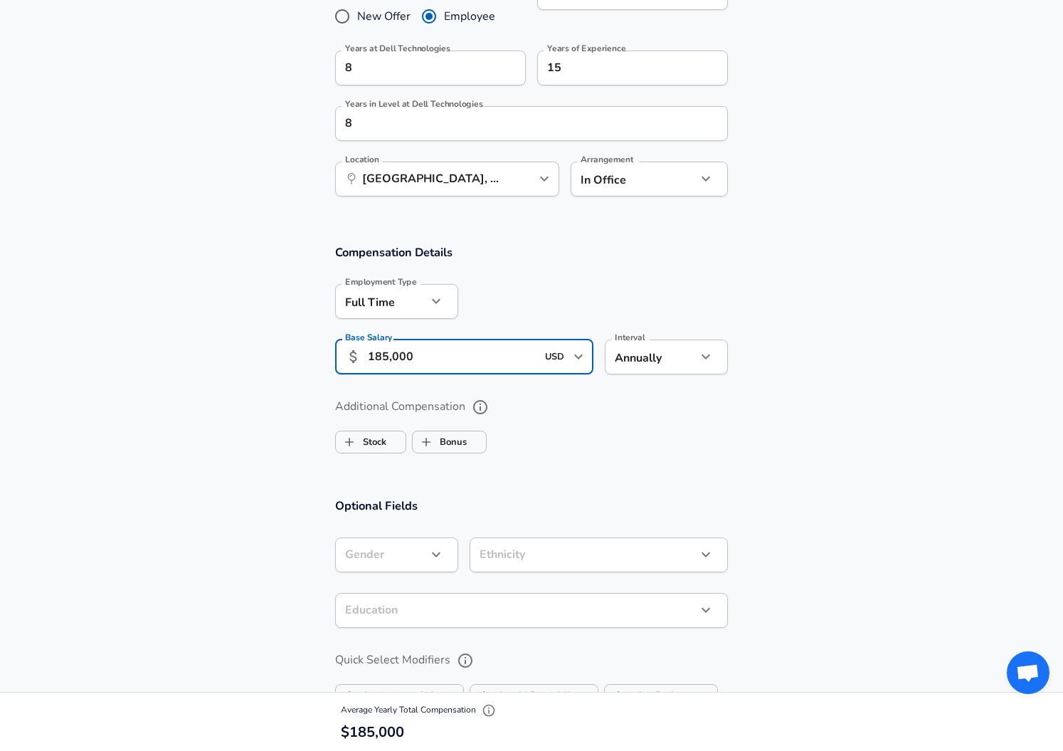
scroll to position [854, 0]
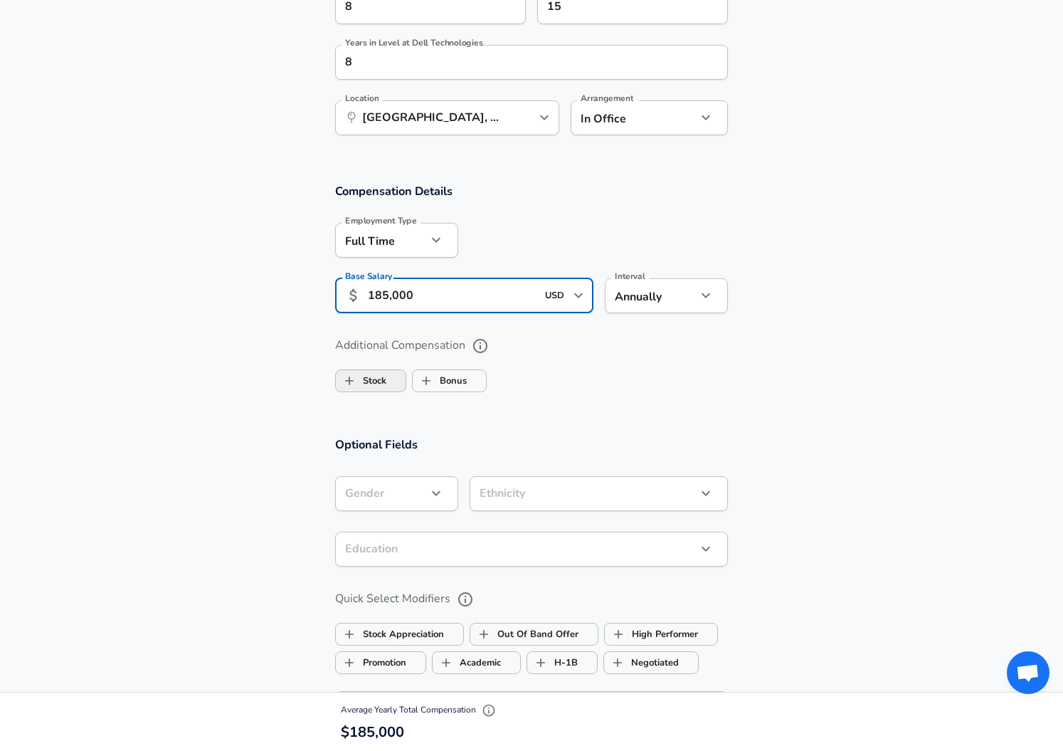
type input "185,000"
click at [385, 382] on label "Stock" at bounding box center [361, 380] width 51 height 27
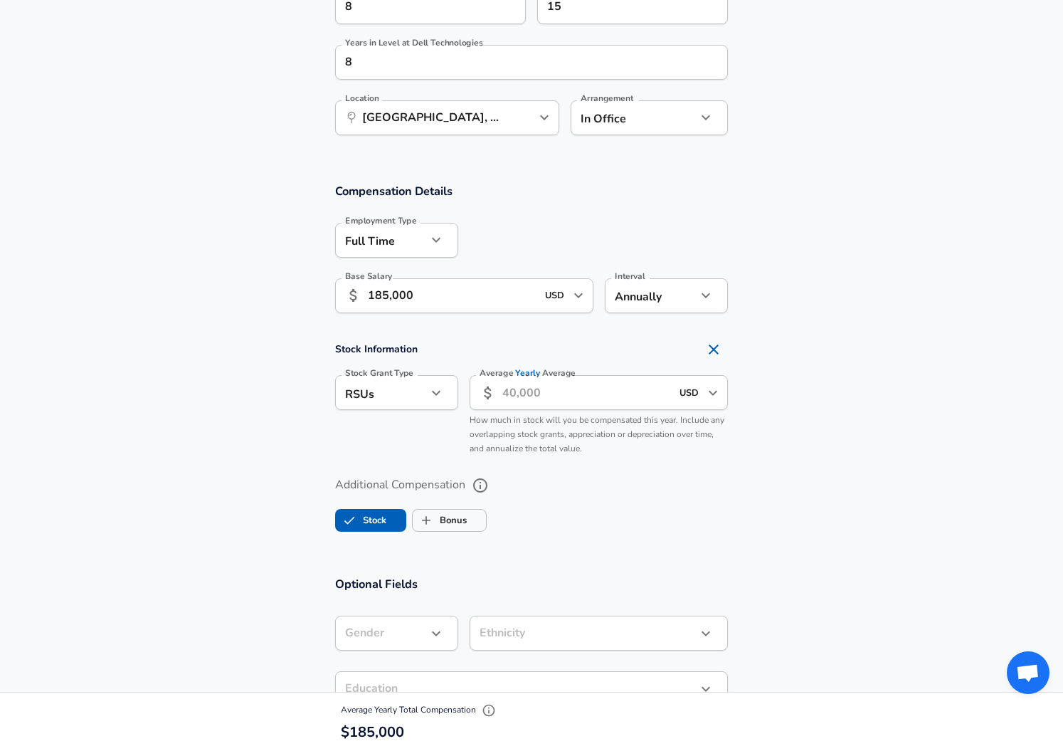
checkbox input "true"
click at [505, 394] on input "Average Yearly Average" at bounding box center [587, 392] width 169 height 35
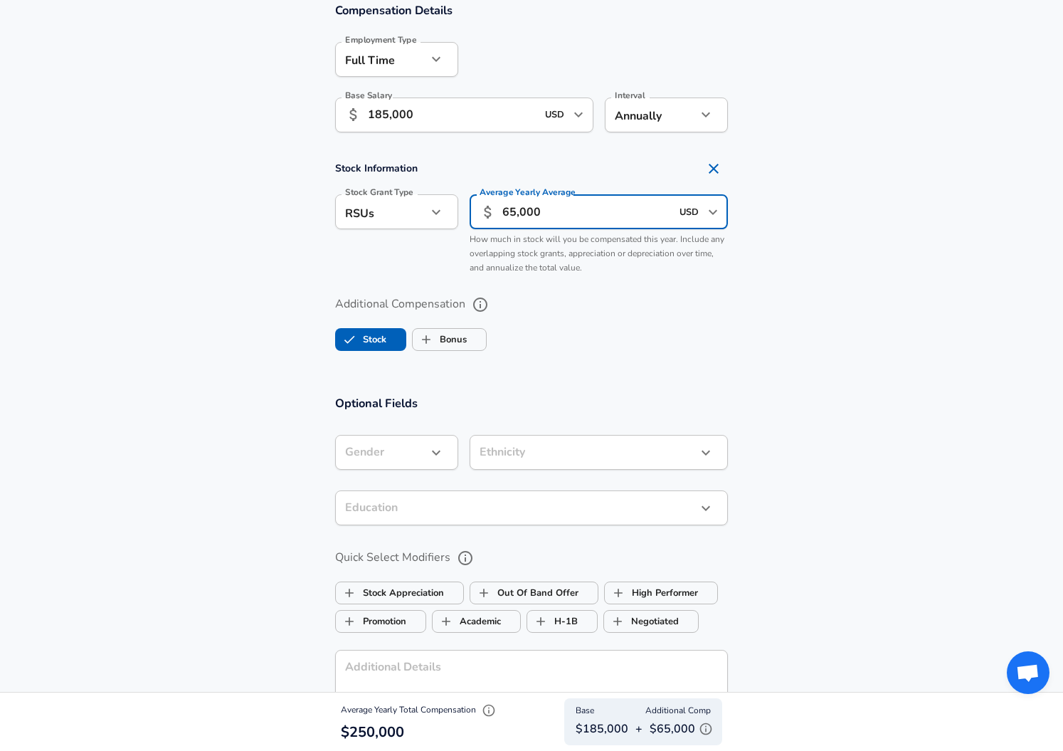
scroll to position [1068, 0]
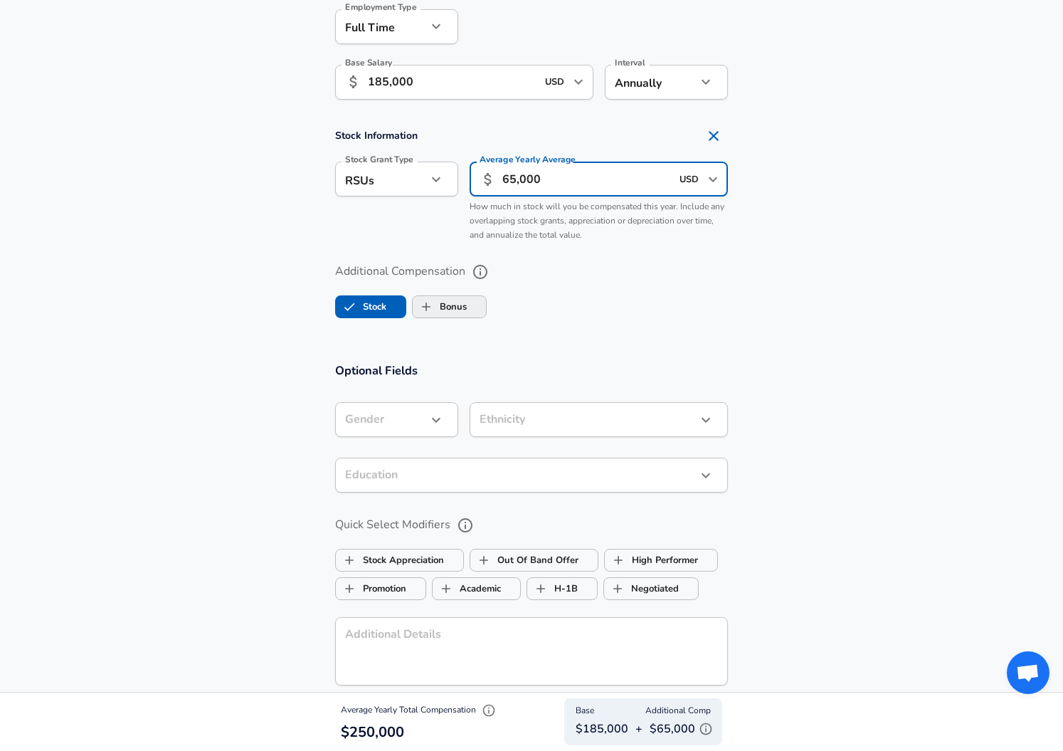
type input "65,000"
click at [459, 307] on label "Bonus" at bounding box center [440, 306] width 54 height 27
checkbox input "true"
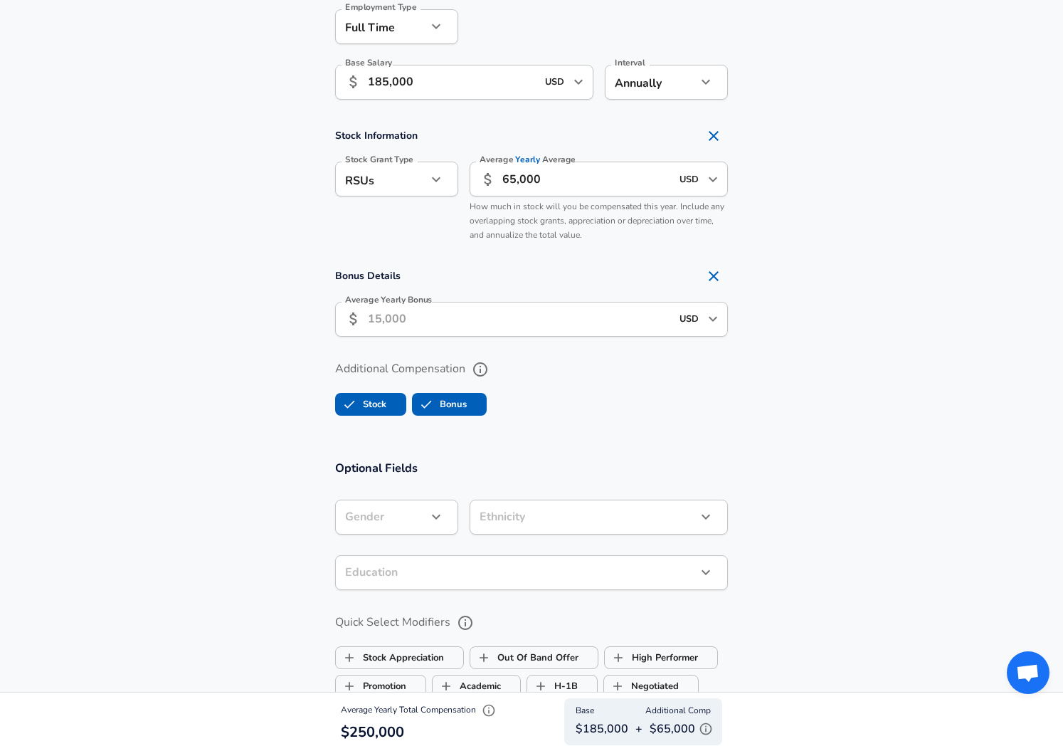
click at [461, 319] on input "Average Yearly Bonus" at bounding box center [519, 319] width 303 height 35
type input "45,000"
drag, startPoint x: 516, startPoint y: 179, endPoint x: 499, endPoint y: 179, distance: 17.1
click at [499, 179] on div "​ 65,000 USD ​ Average Yearly Average" at bounding box center [599, 179] width 258 height 35
click at [512, 177] on input "50,000" at bounding box center [587, 179] width 169 height 35
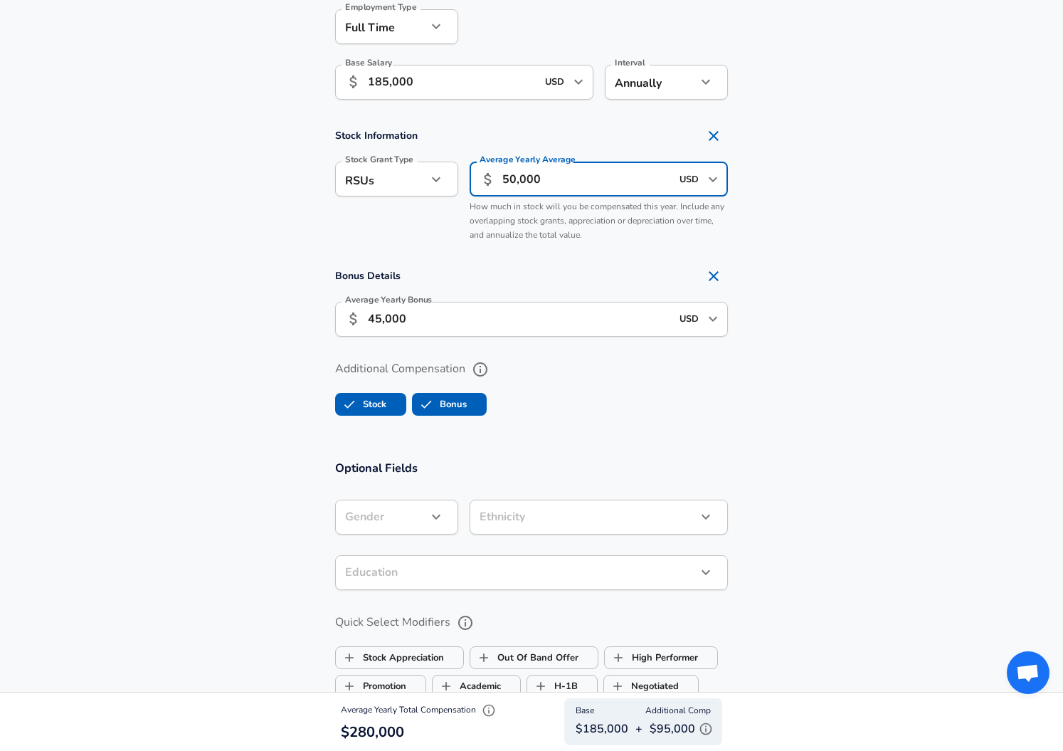
drag, startPoint x: 517, startPoint y: 176, endPoint x: 505, endPoint y: 180, distance: 12.2
click at [505, 180] on input "50,000" at bounding box center [587, 179] width 169 height 35
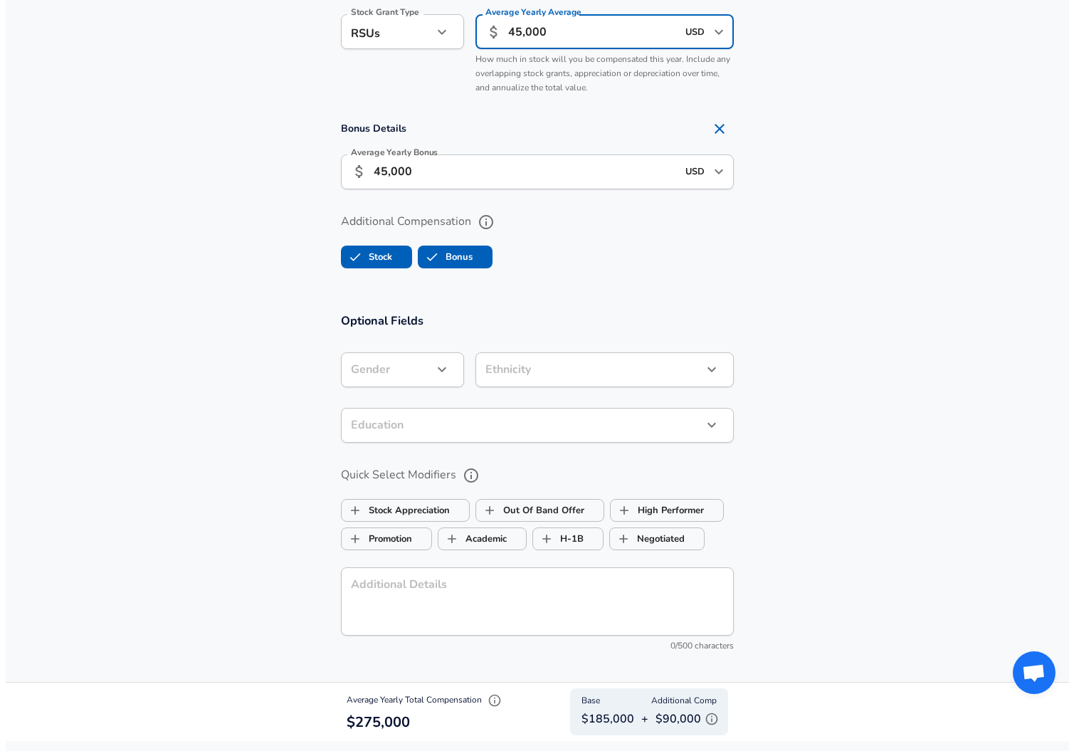
scroll to position [1281, 0]
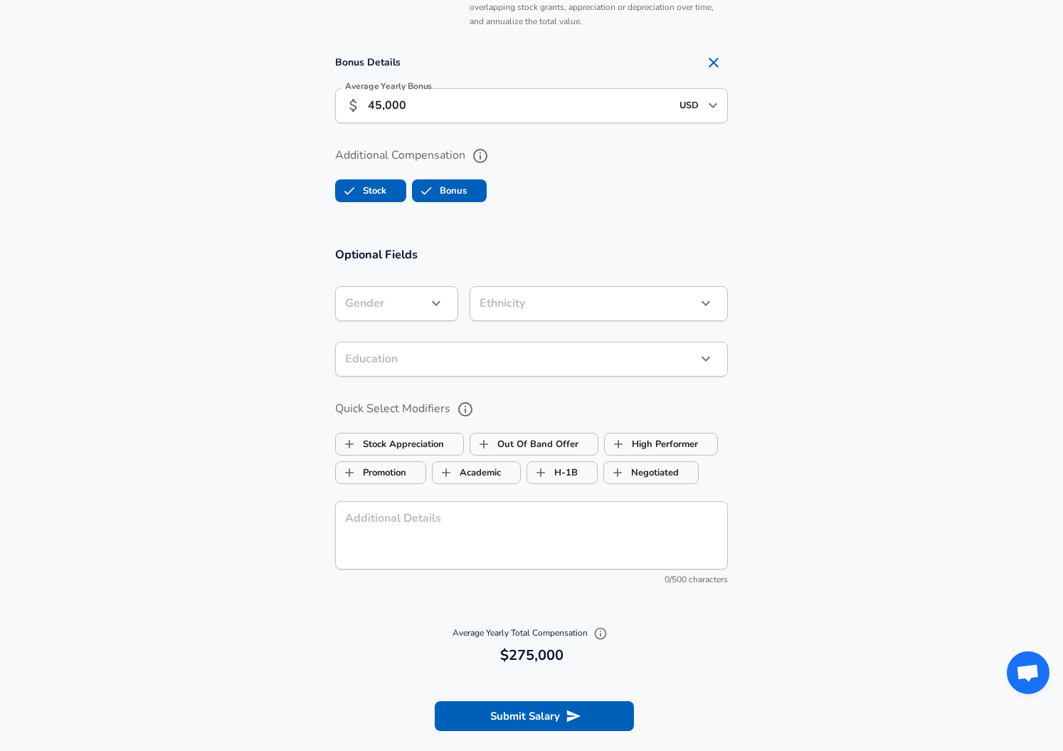
type input "45,000"
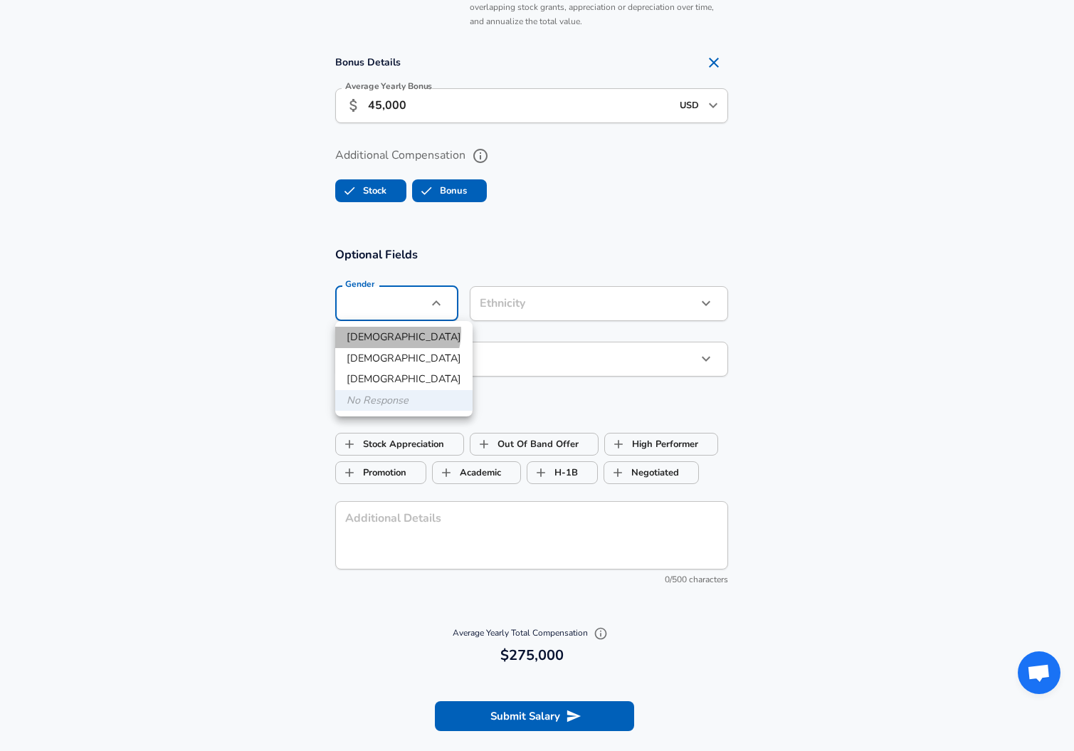
click at [392, 332] on li "[DEMOGRAPHIC_DATA]" at bounding box center [403, 337] width 137 height 21
type input "[DEMOGRAPHIC_DATA]"
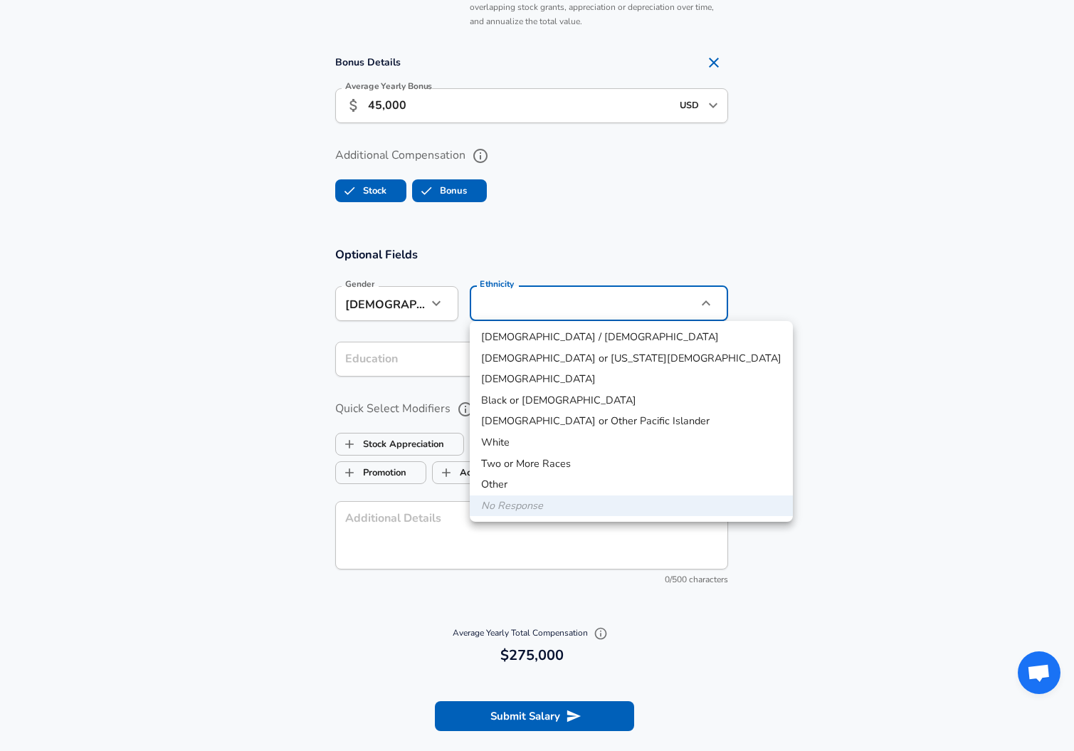
click at [509, 381] on li "[DEMOGRAPHIC_DATA]" at bounding box center [631, 379] width 323 height 21
type input "[DEMOGRAPHIC_DATA]"
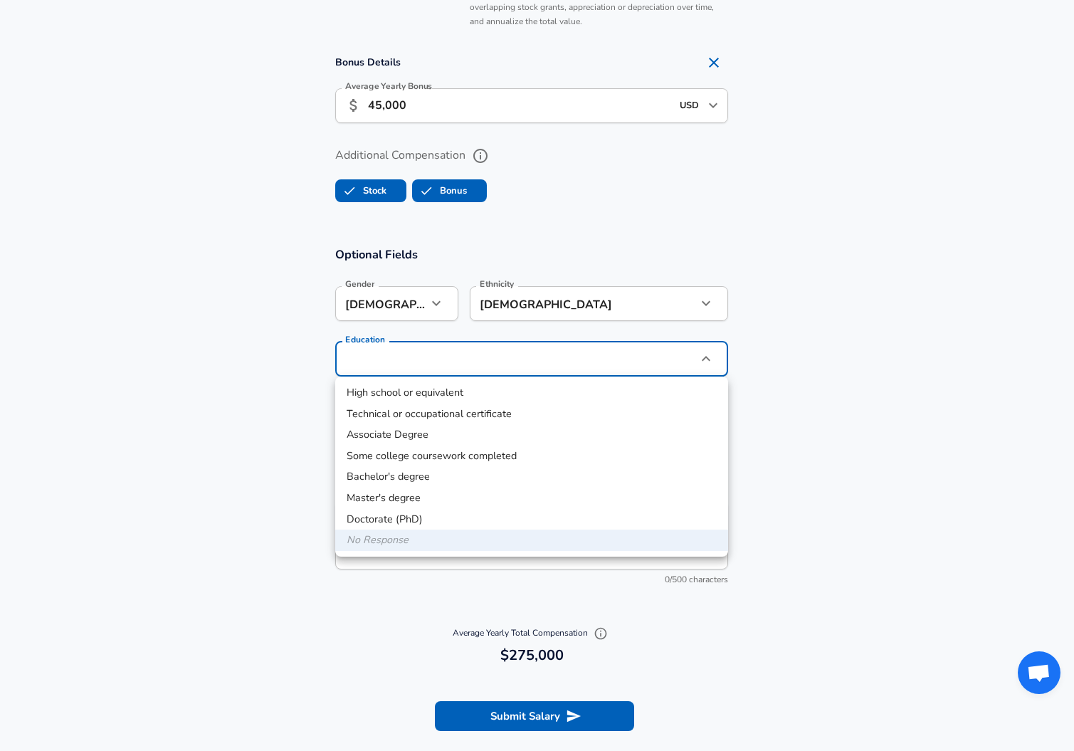
click at [416, 475] on li "Bachelor's degree" at bounding box center [531, 476] width 393 height 21
type input "Bachelors degree"
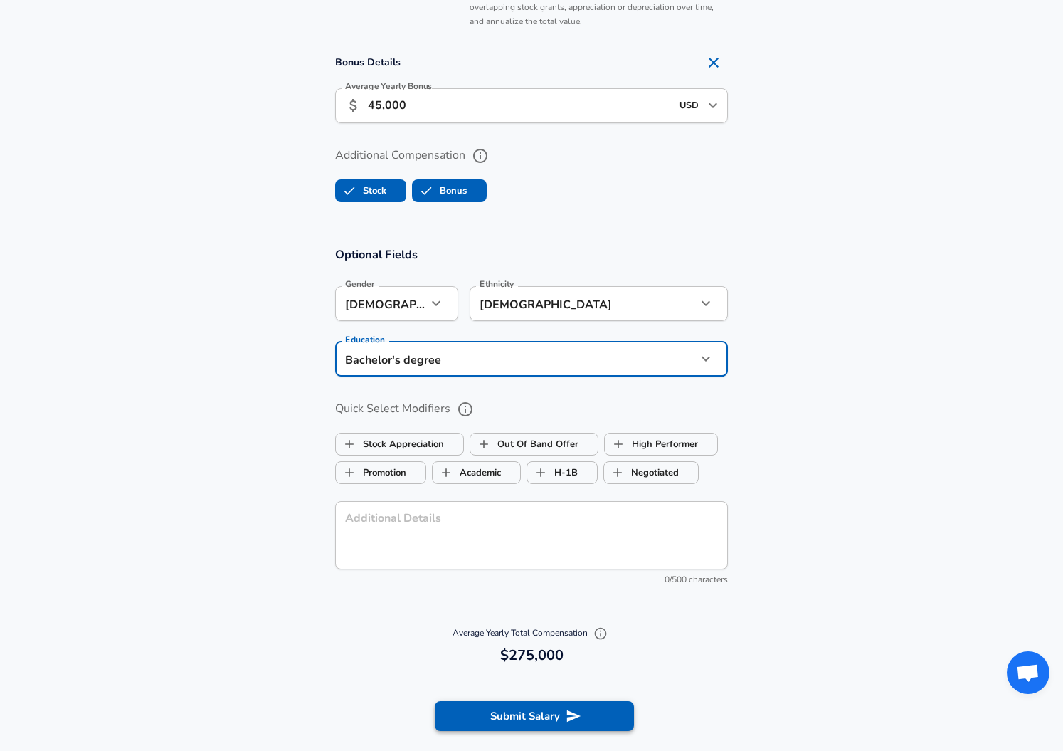
click at [537, 717] on button "Submit Salary" at bounding box center [534, 716] width 199 height 30
